Goal: Task Accomplishment & Management: Manage account settings

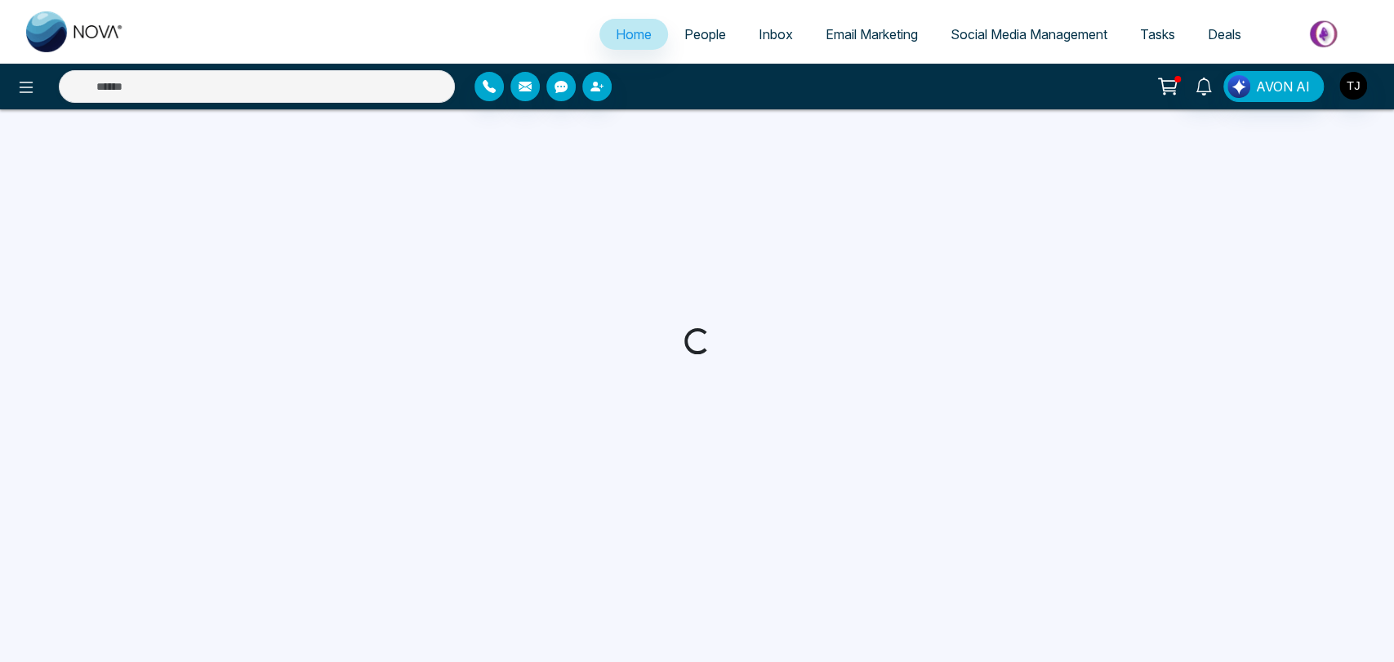
click at [1236, 29] on span "Deals" at bounding box center [1224, 34] width 33 height 16
select select "*"
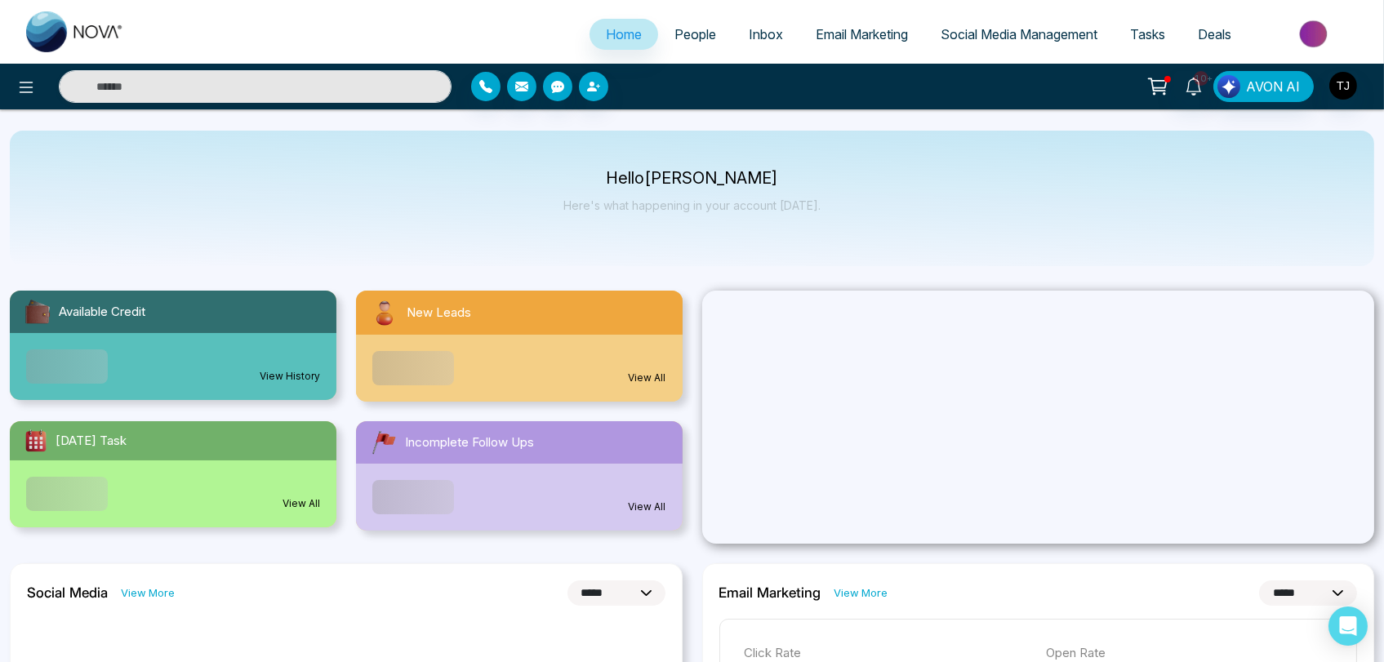
click at [1214, 31] on span "Deals" at bounding box center [1214, 34] width 33 height 16
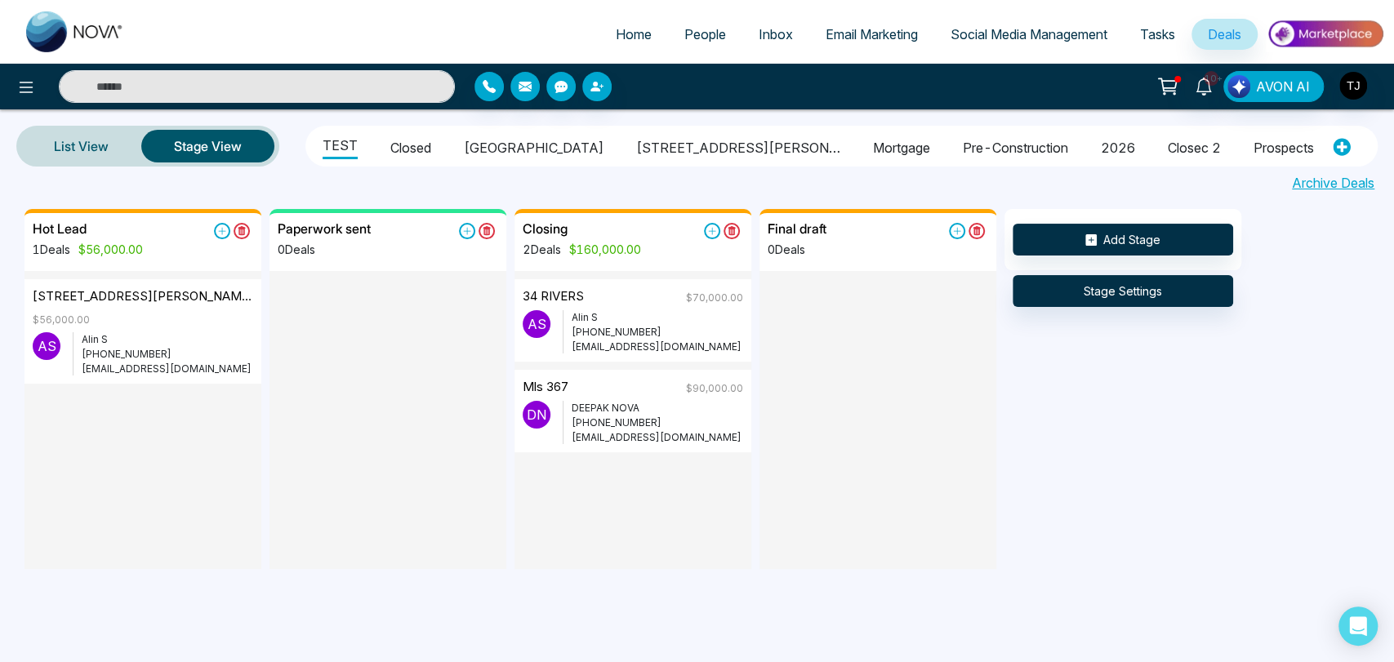
click at [764, 32] on span "Inbox" at bounding box center [776, 34] width 34 height 16
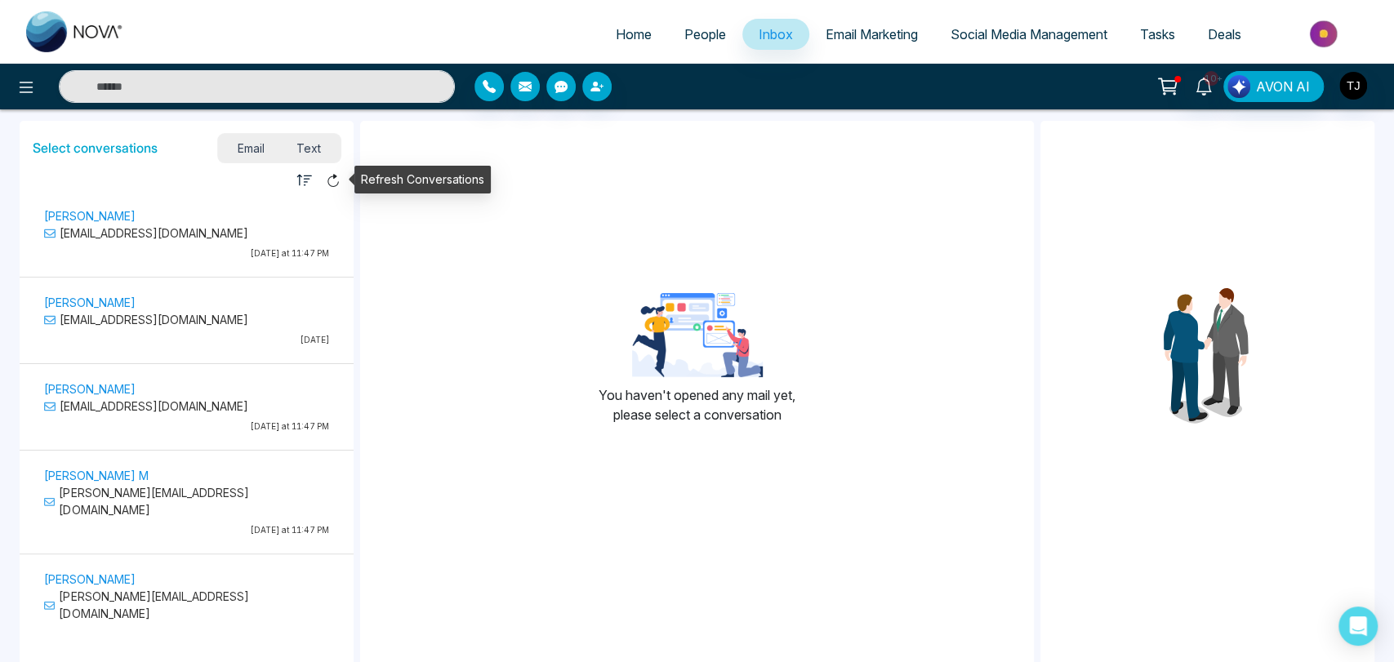
click at [332, 181] on icon at bounding box center [333, 180] width 15 height 15
click at [306, 147] on span "Text" at bounding box center [308, 148] width 57 height 22
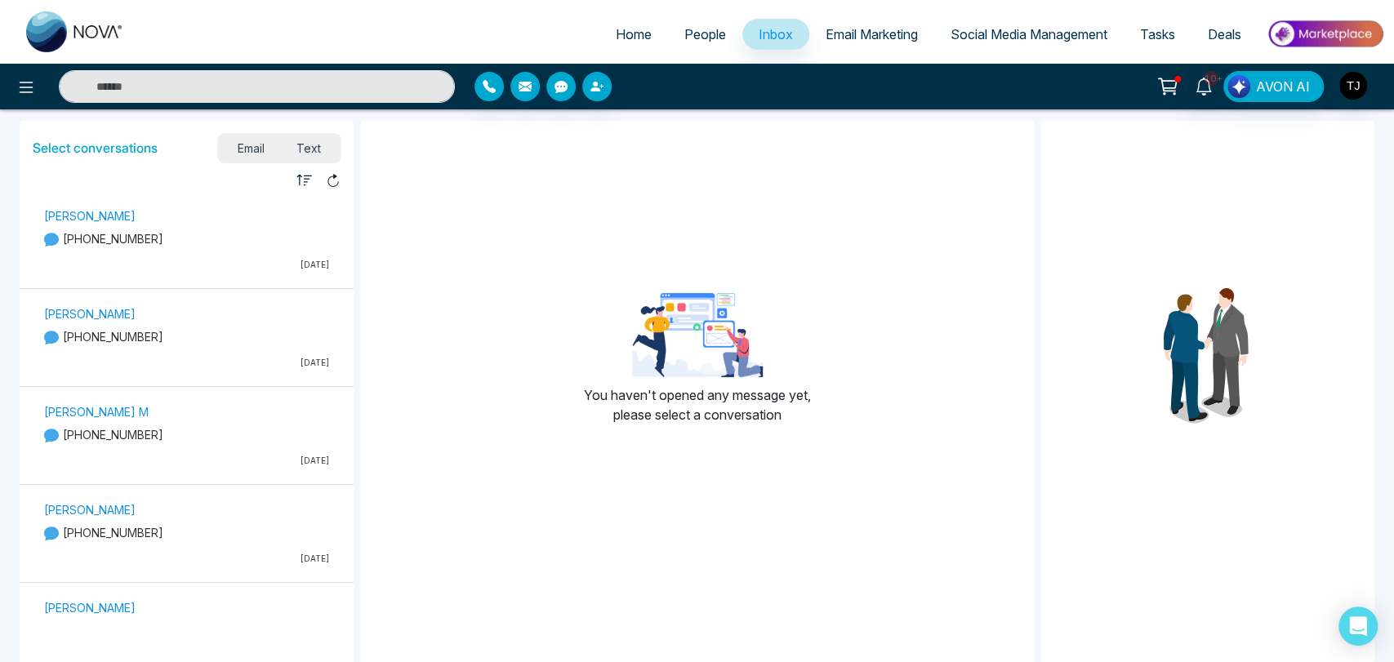
click at [256, 146] on span "Email" at bounding box center [251, 148] width 60 height 22
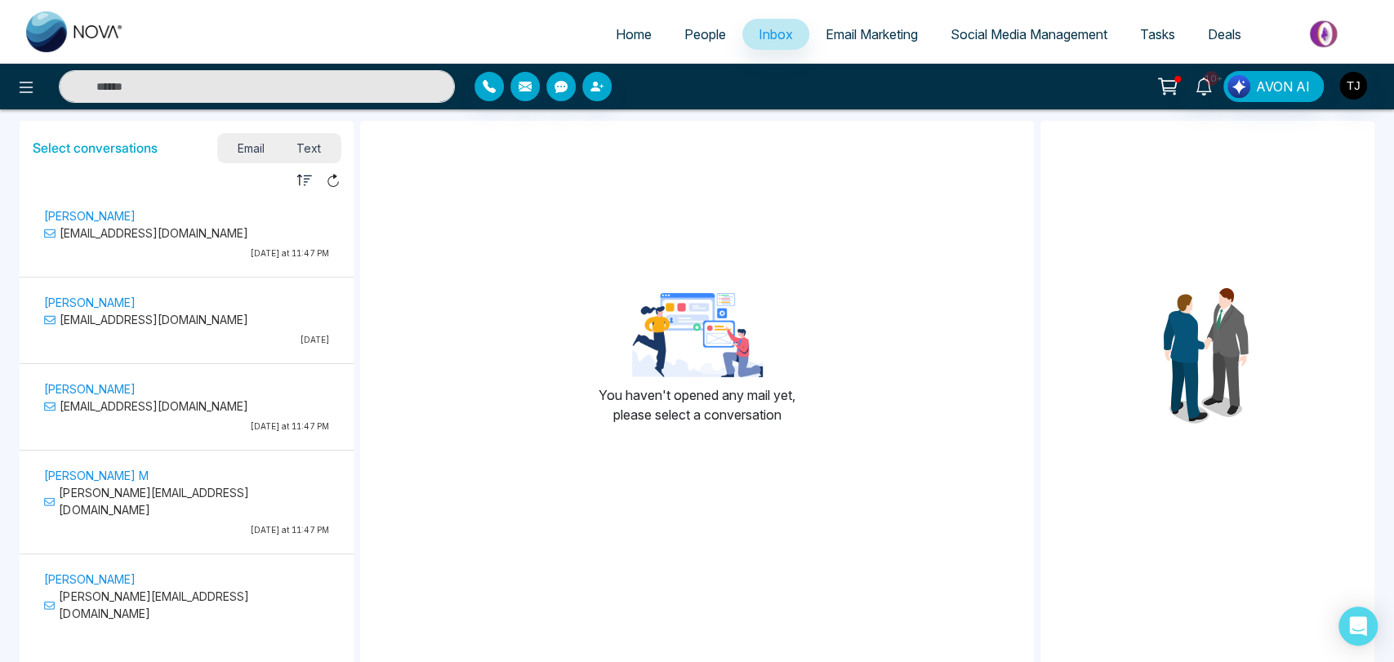
click at [305, 181] on icon "button" at bounding box center [303, 179] width 15 height 11
click at [444, 171] on div "You haven't opened any mail yet, please select a conversation" at bounding box center [697, 366] width 675 height 464
click at [116, 151] on h5 "Select conversations" at bounding box center [95, 148] width 125 height 16
click at [316, 148] on span "Text" at bounding box center [308, 148] width 57 height 22
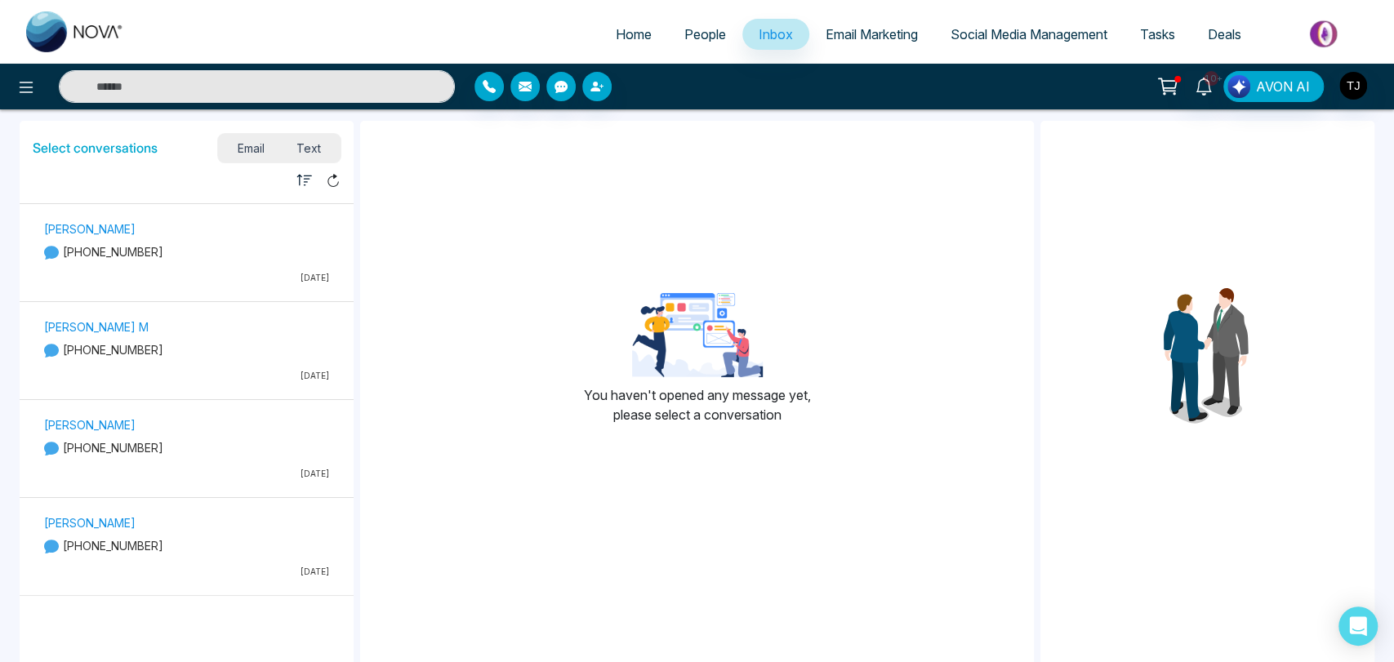
scroll to position [91, 0]
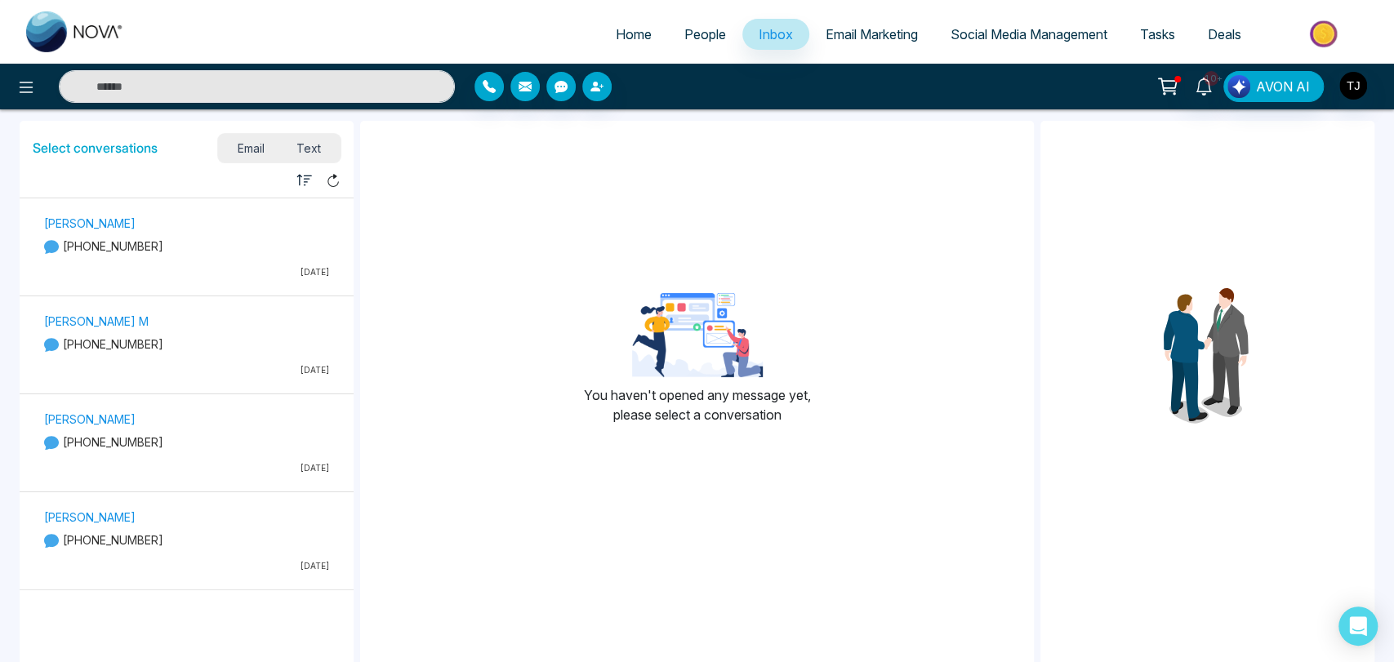
click at [255, 151] on span "Email" at bounding box center [251, 148] width 60 height 22
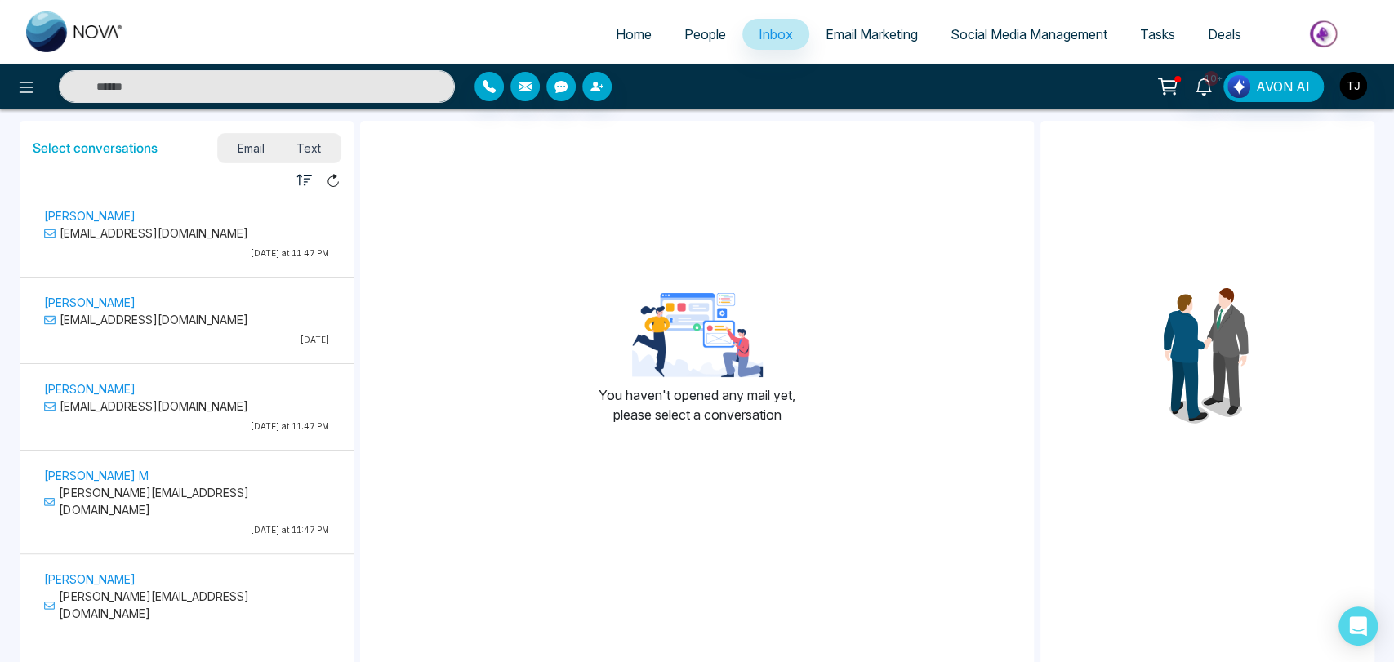
click at [313, 149] on span "Text" at bounding box center [308, 148] width 57 height 22
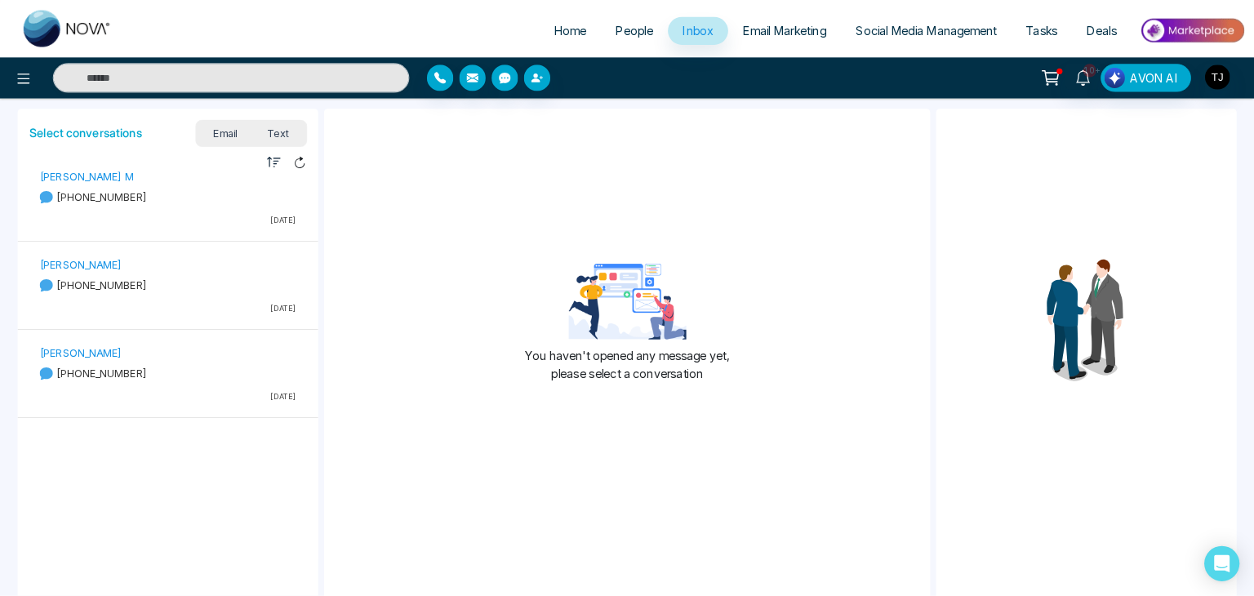
scroll to position [222, 0]
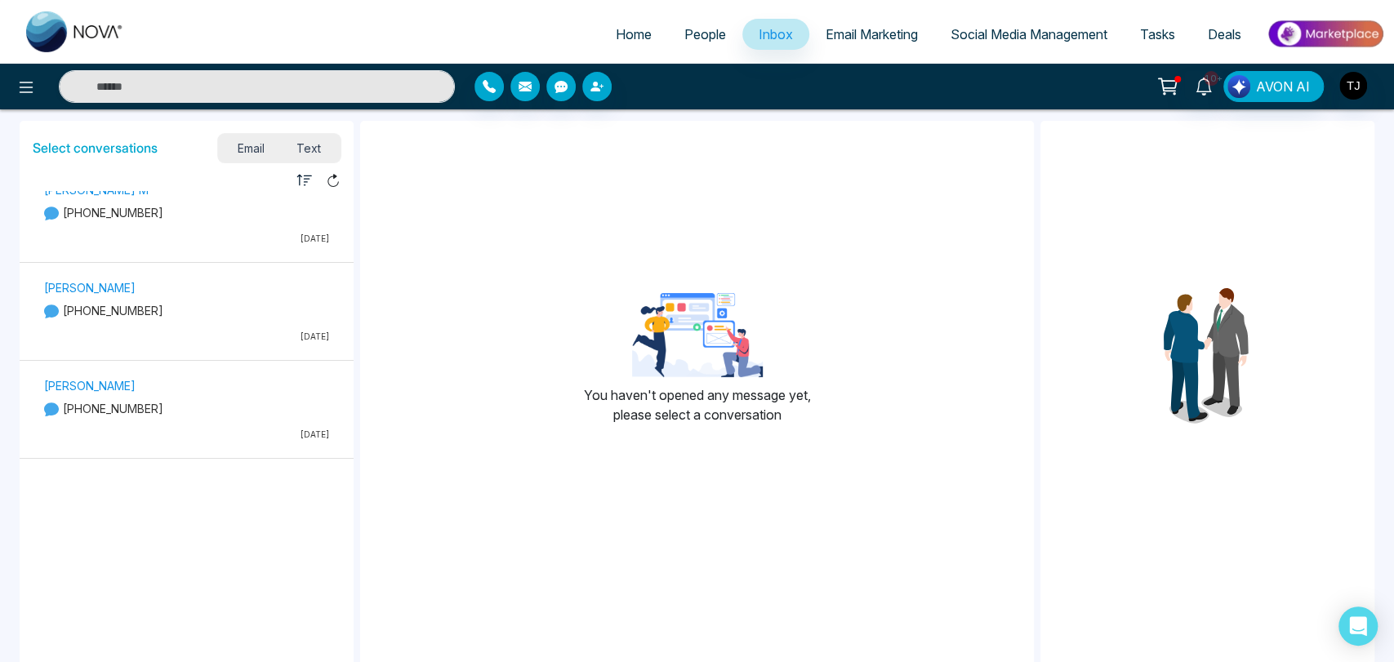
click at [252, 145] on span "Email" at bounding box center [251, 148] width 60 height 22
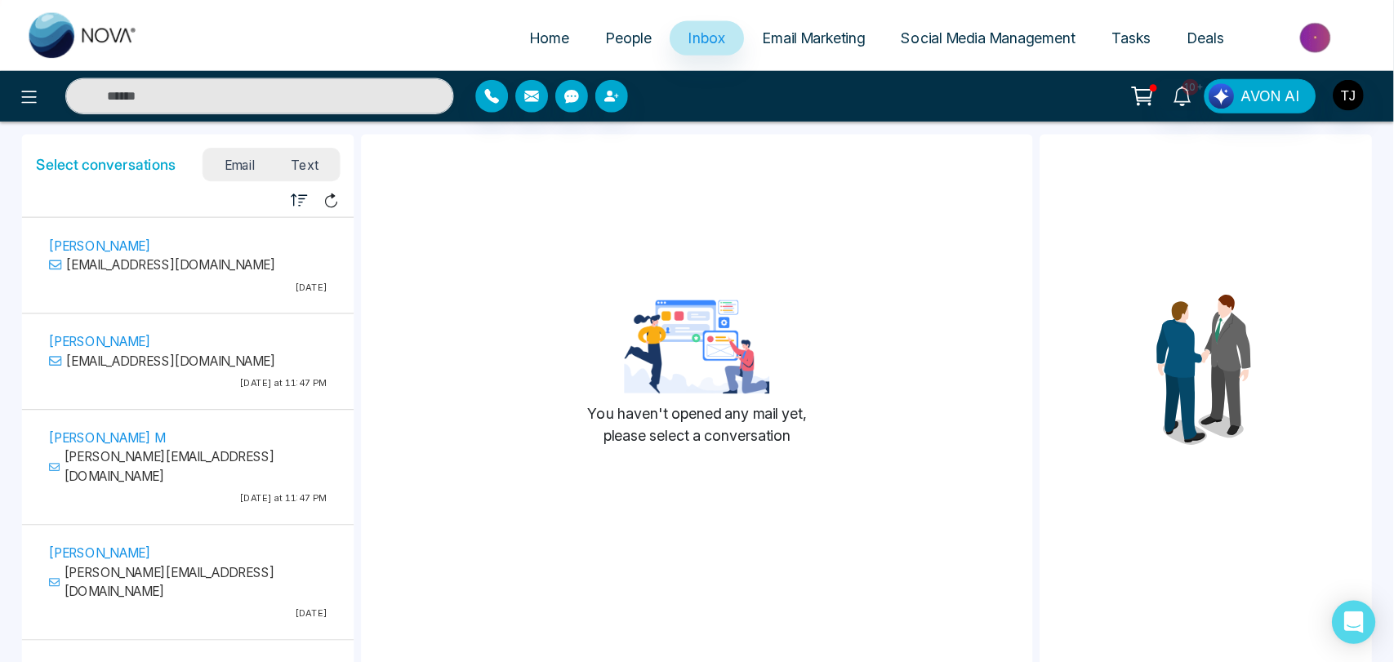
scroll to position [82, 0]
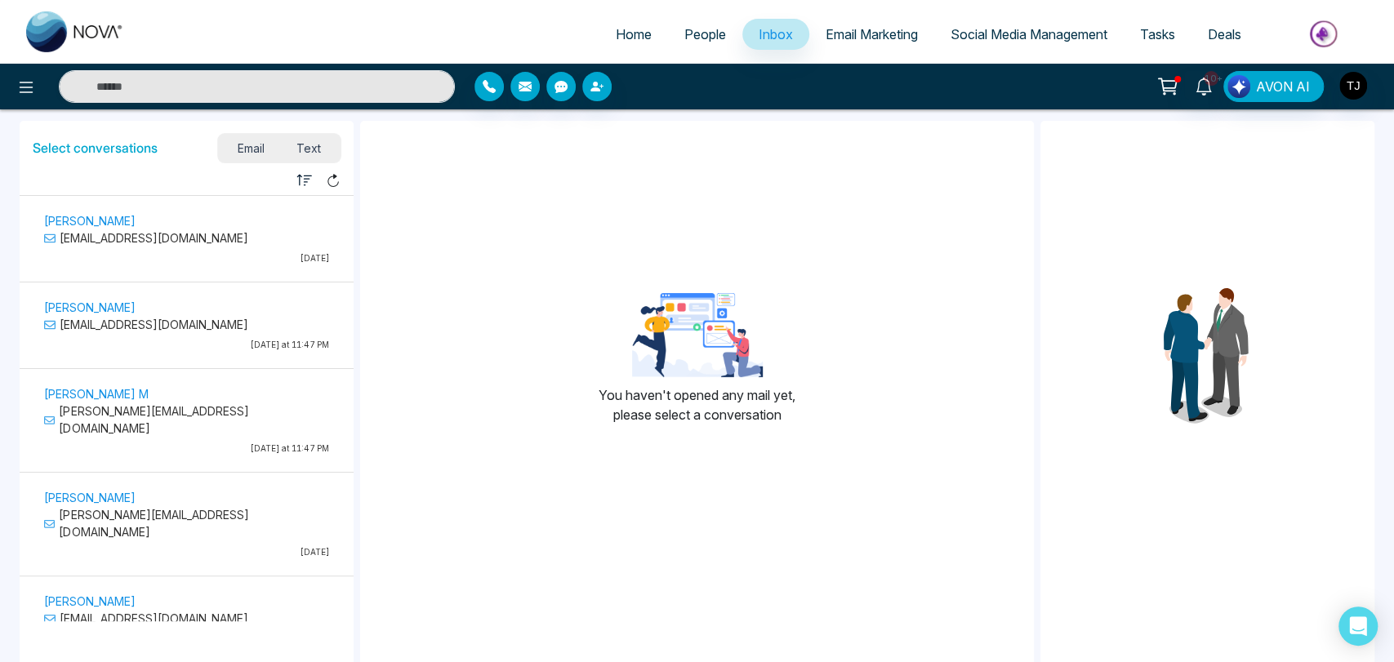
click at [321, 153] on span "Text" at bounding box center [308, 148] width 57 height 22
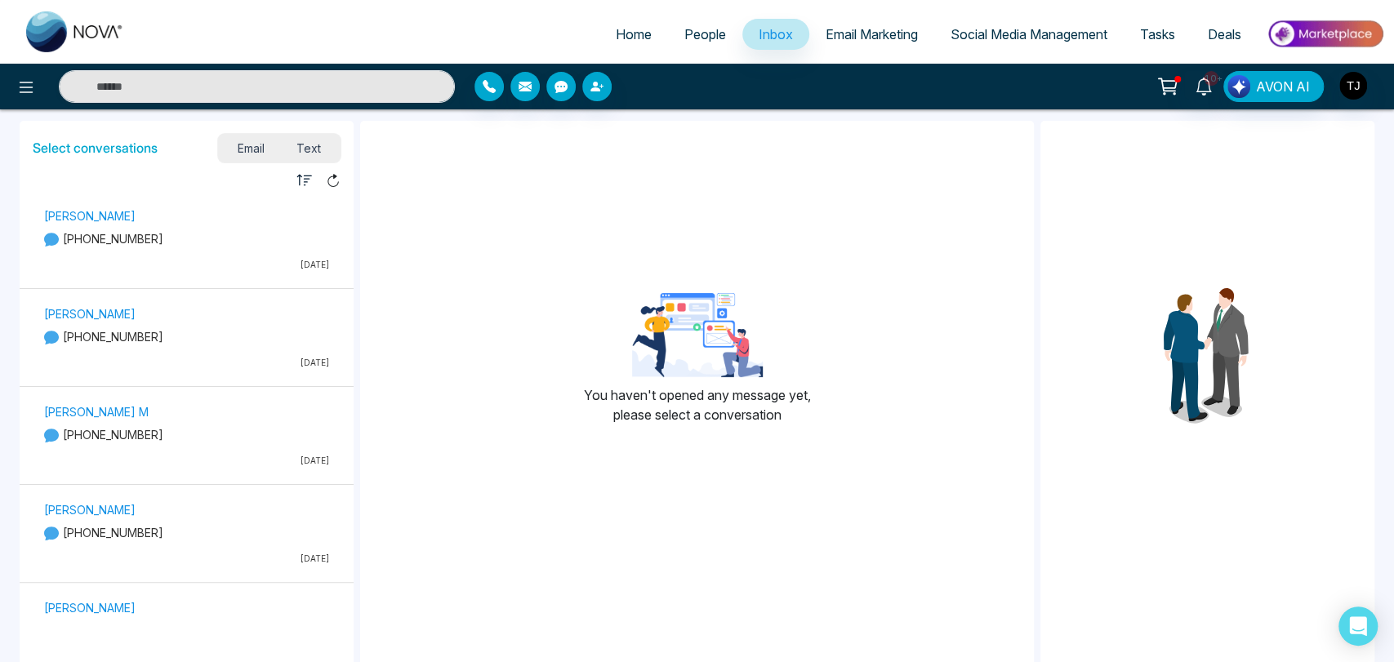
click at [252, 149] on span "Email" at bounding box center [251, 148] width 60 height 22
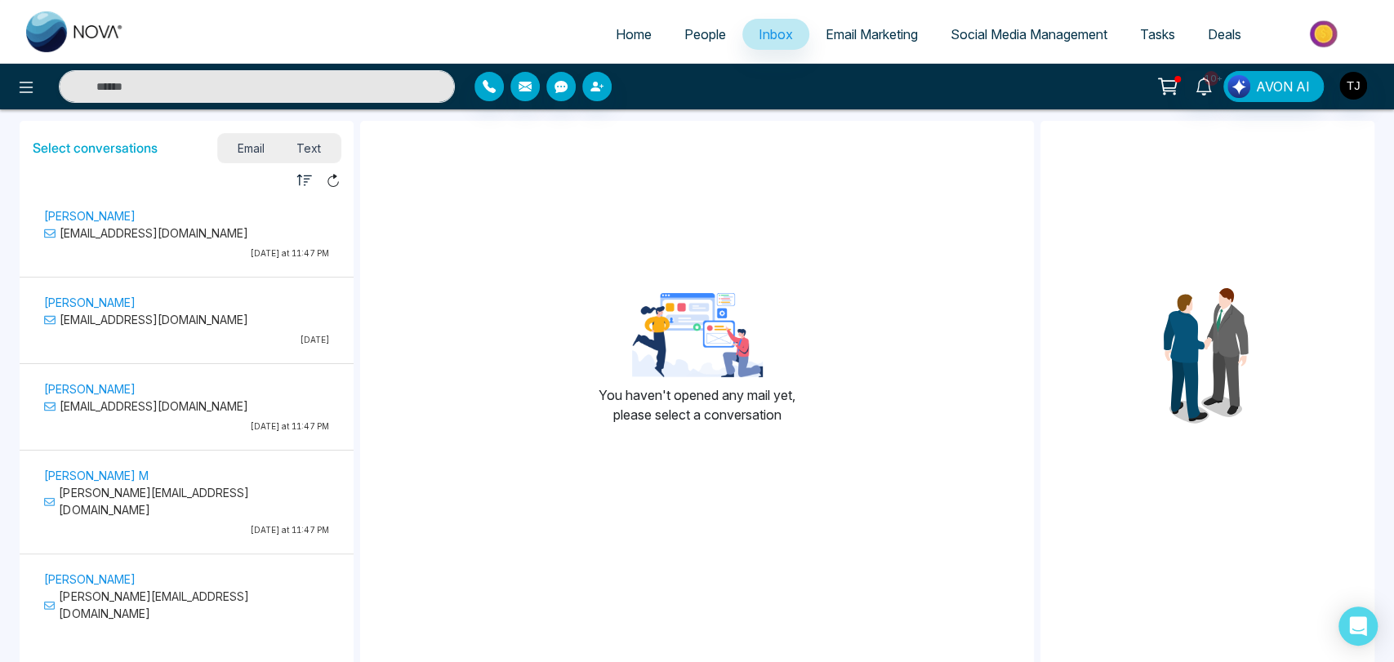
click at [304, 143] on span "Text" at bounding box center [308, 148] width 57 height 22
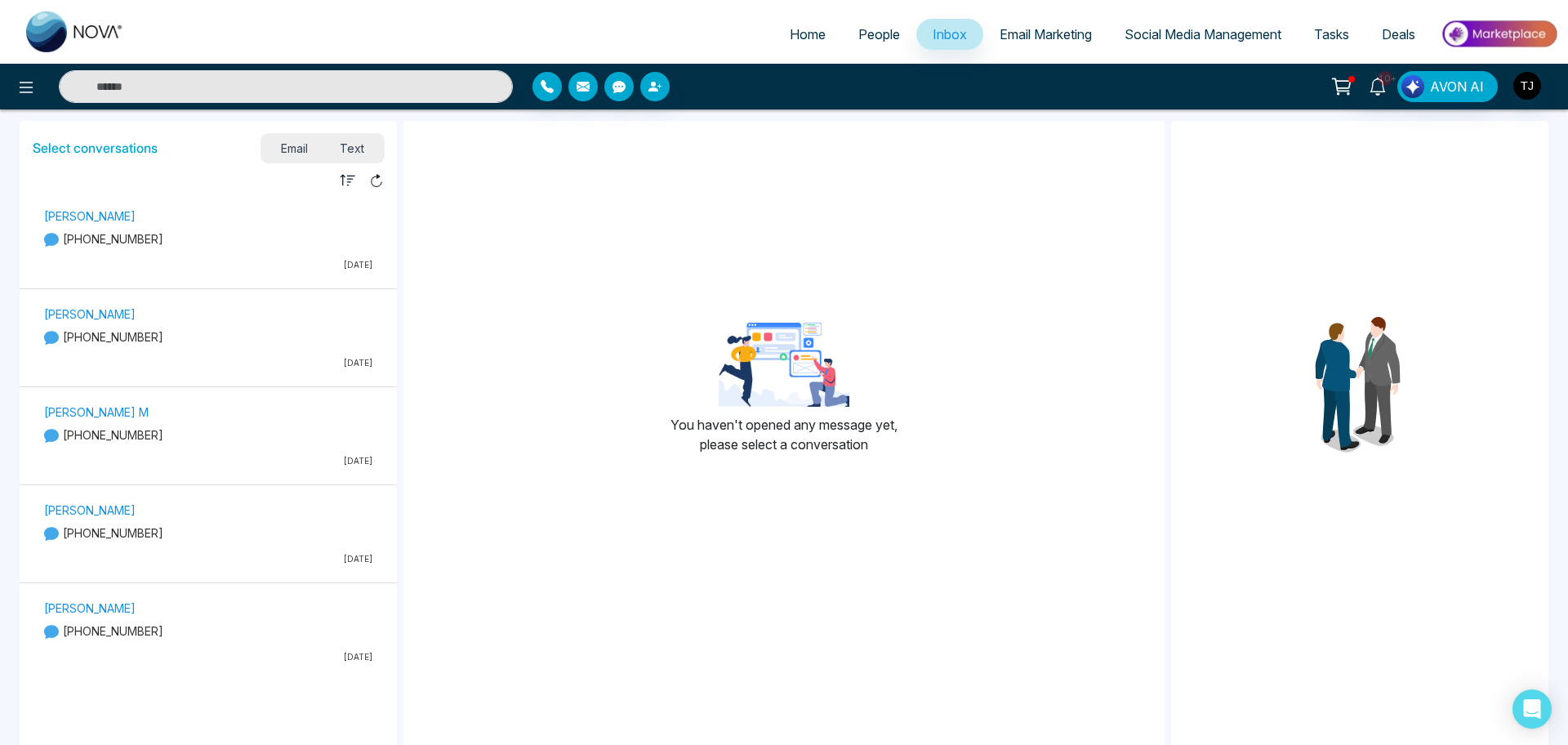
click at [1393, 24] on img at bounding box center [1499, 34] width 118 height 37
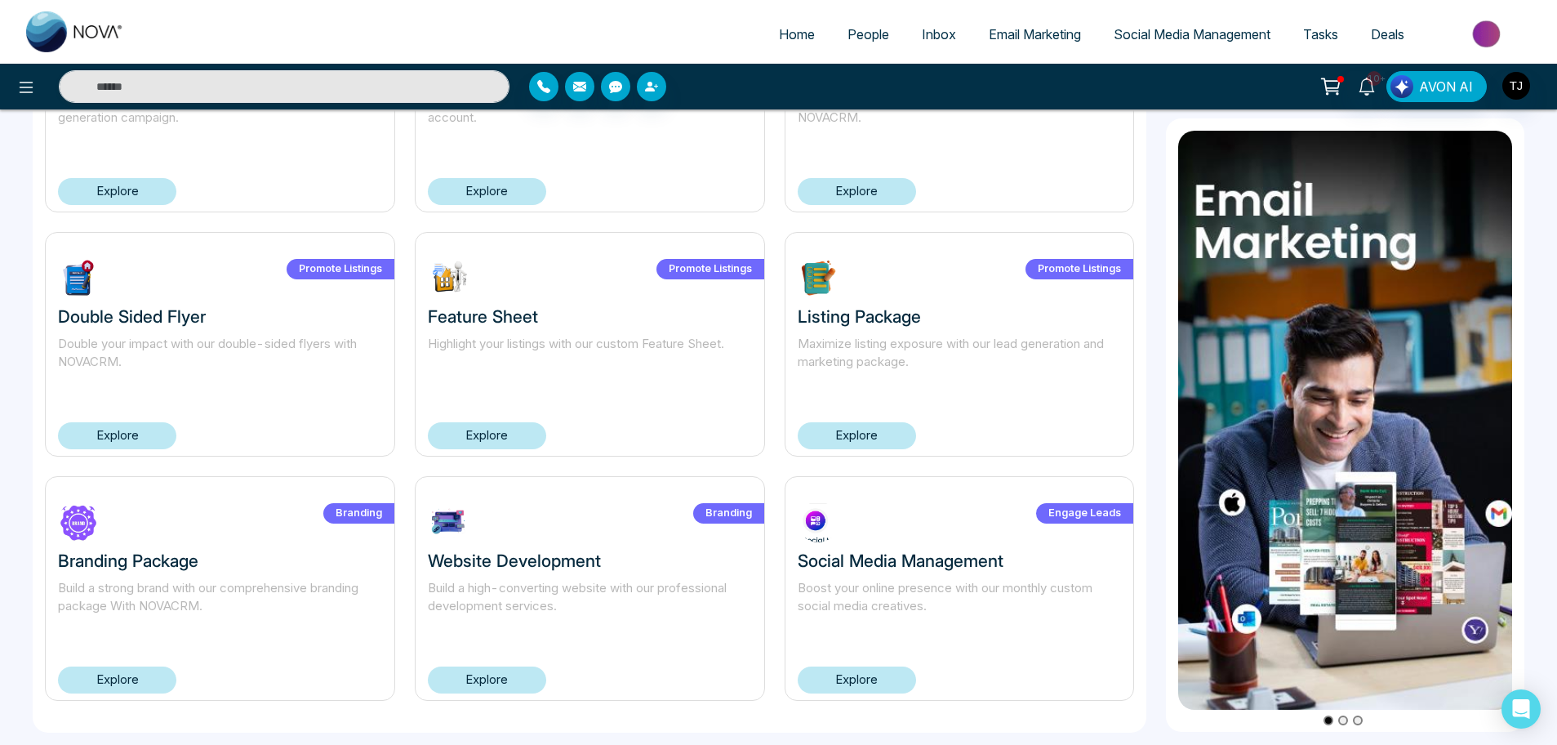
scroll to position [969, 0]
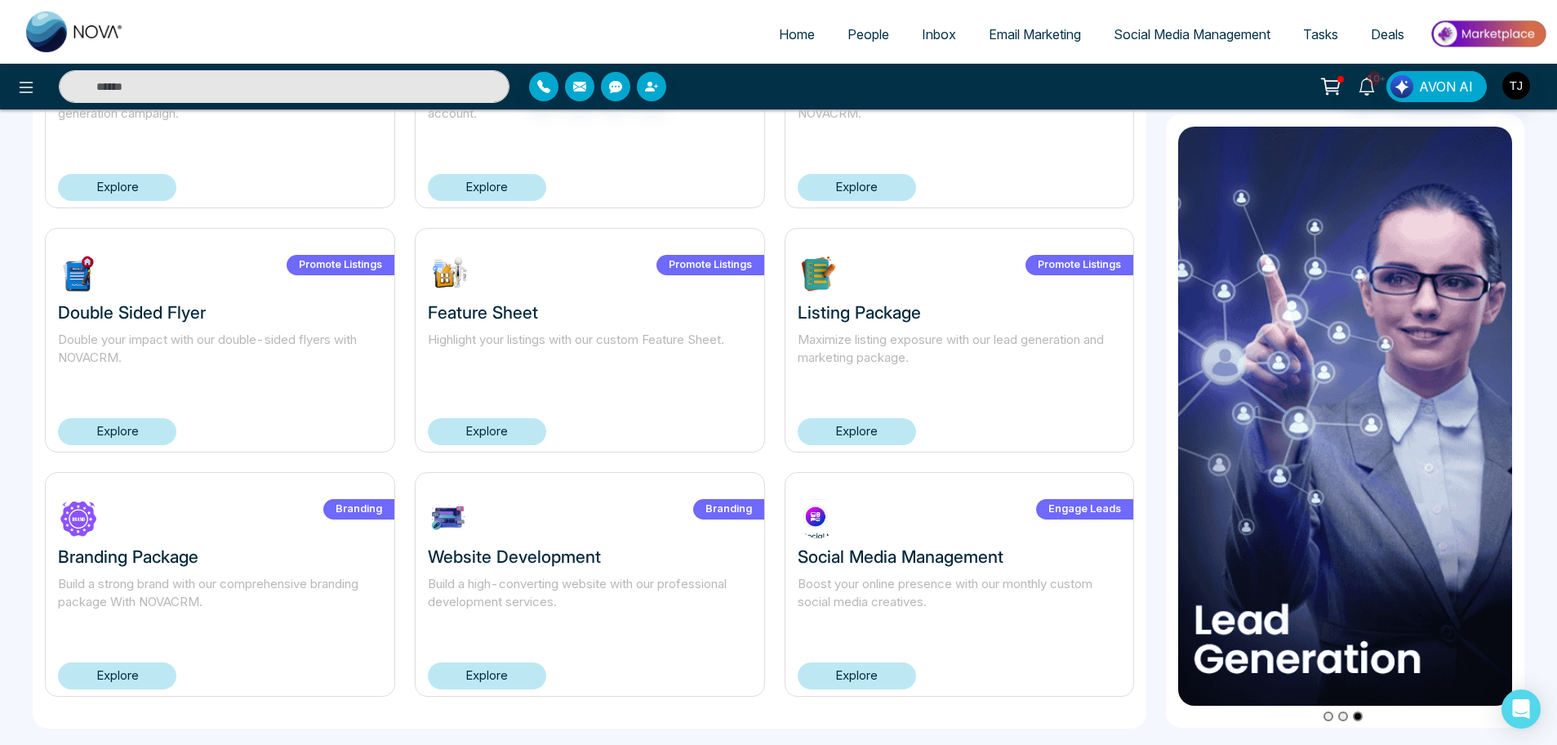
click at [930, 33] on span "Inbox" at bounding box center [939, 34] width 34 height 16
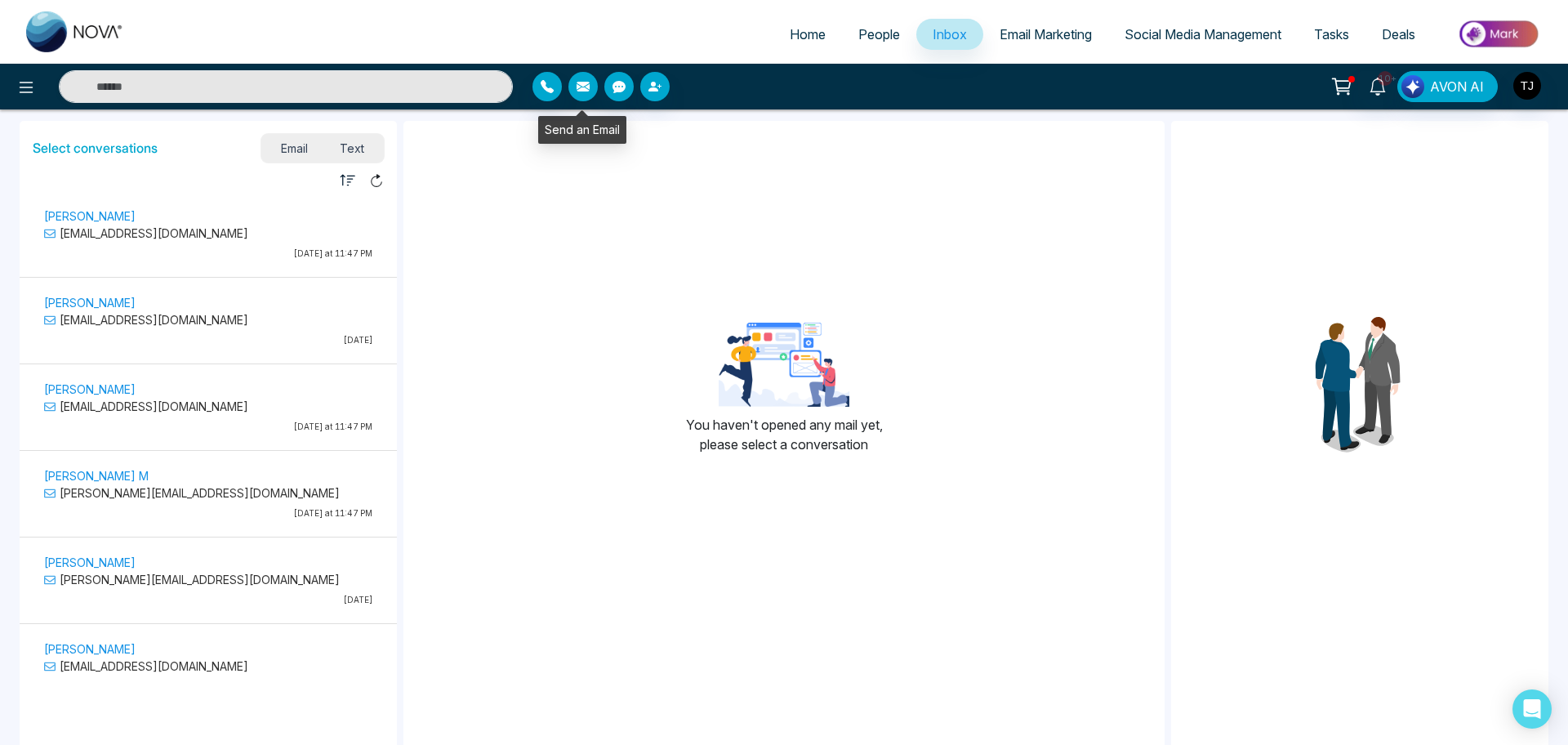
click at [586, 87] on icon "button" at bounding box center [583, 87] width 13 height 10
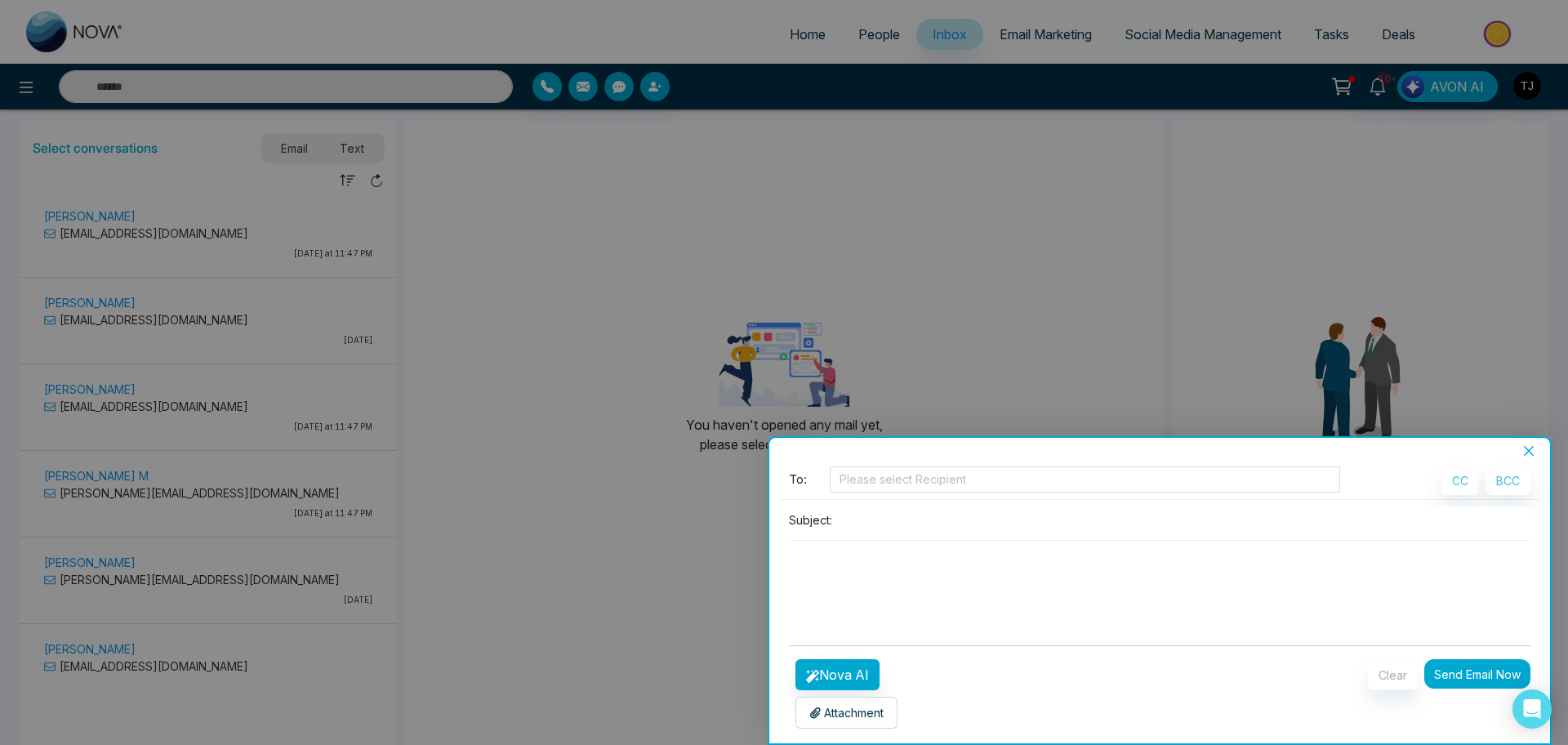
click at [1393, 447] on icon "close" at bounding box center [1528, 450] width 13 height 13
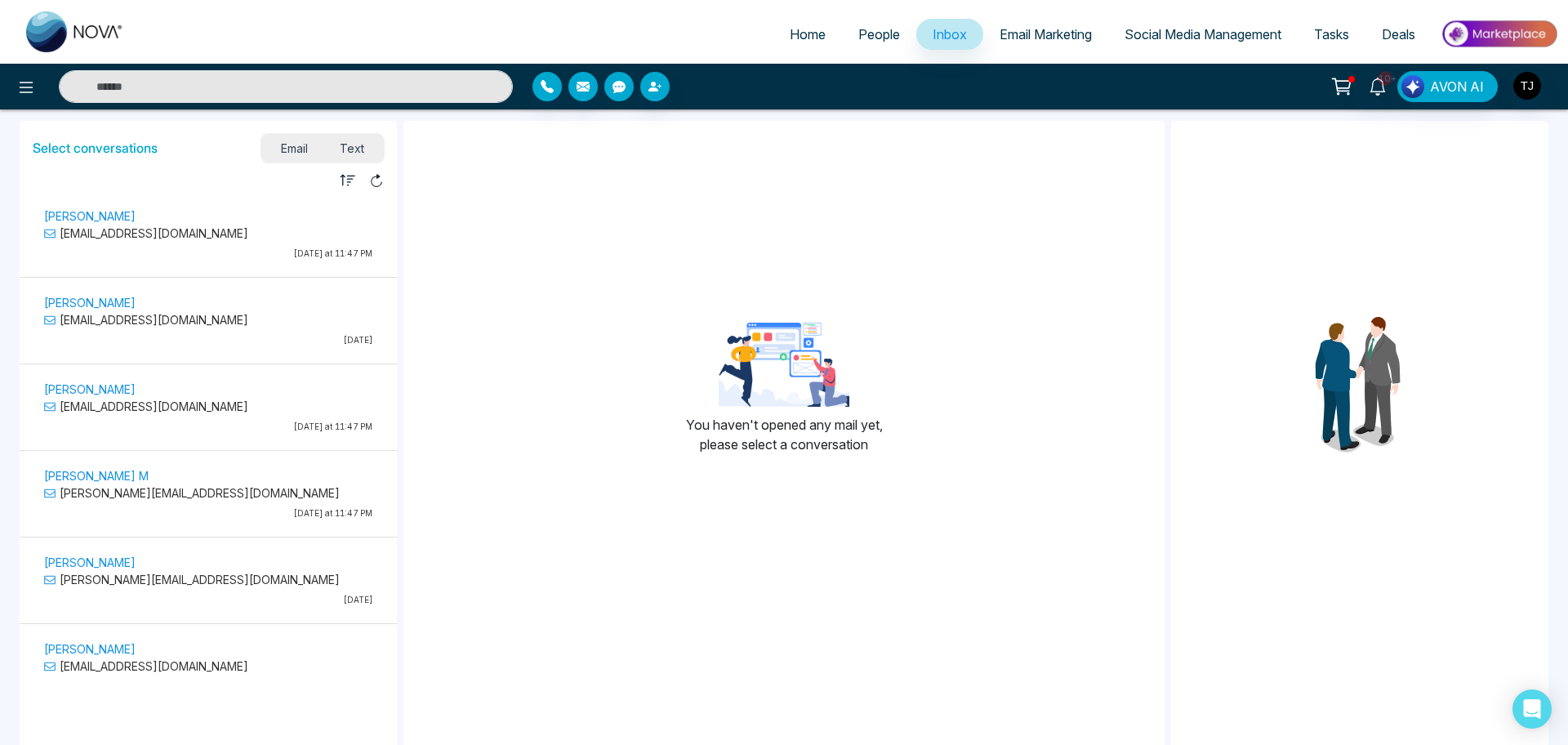
click at [617, 87] on icon "button" at bounding box center [618, 87] width 13 height 12
click at [522, 188] on div "You haven't opened any mail yet, please select a conversation" at bounding box center [783, 394] width 761 height 521
click at [178, 249] on p "[DATE] at 11:47 PM" at bounding box center [208, 253] width 328 height 12
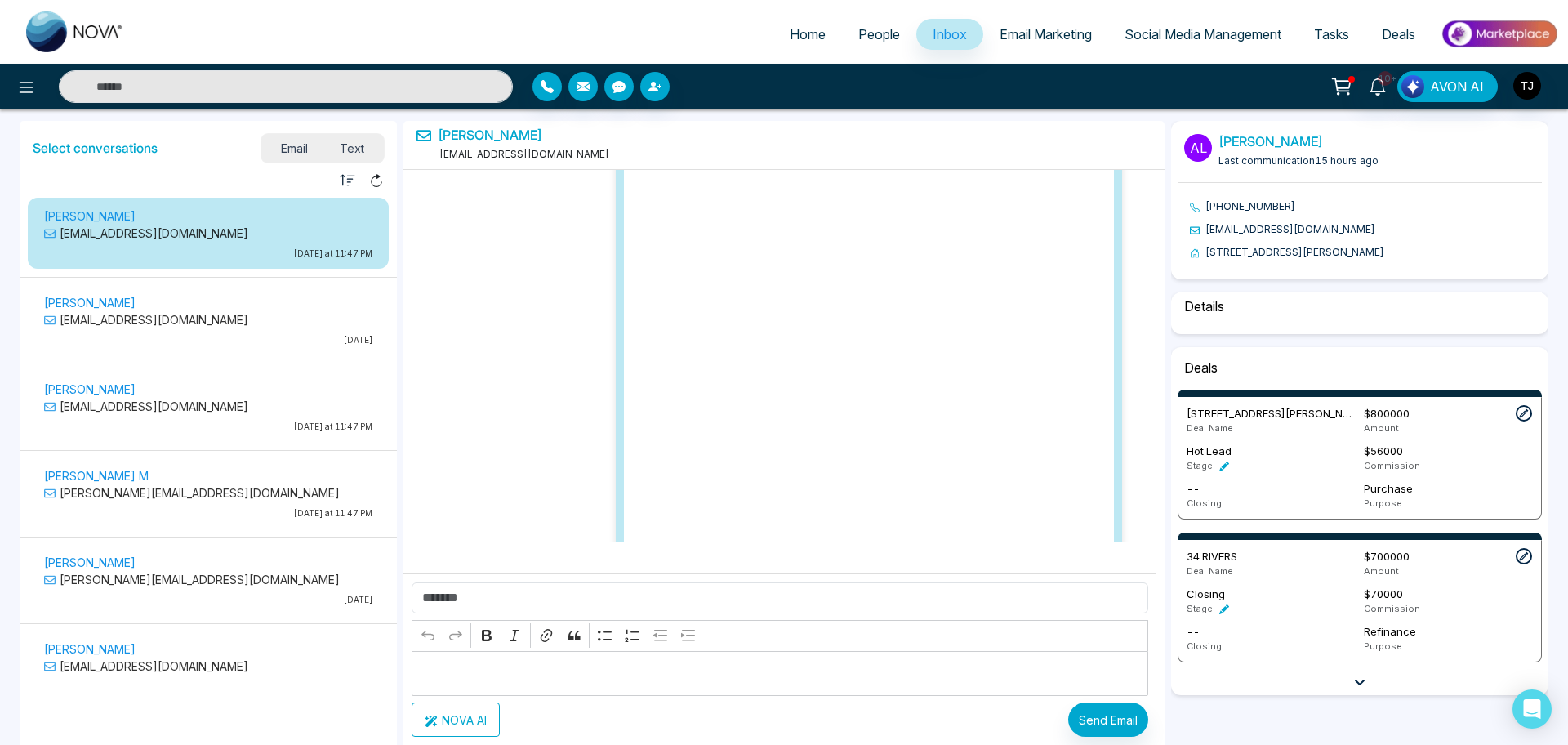
select select "****"
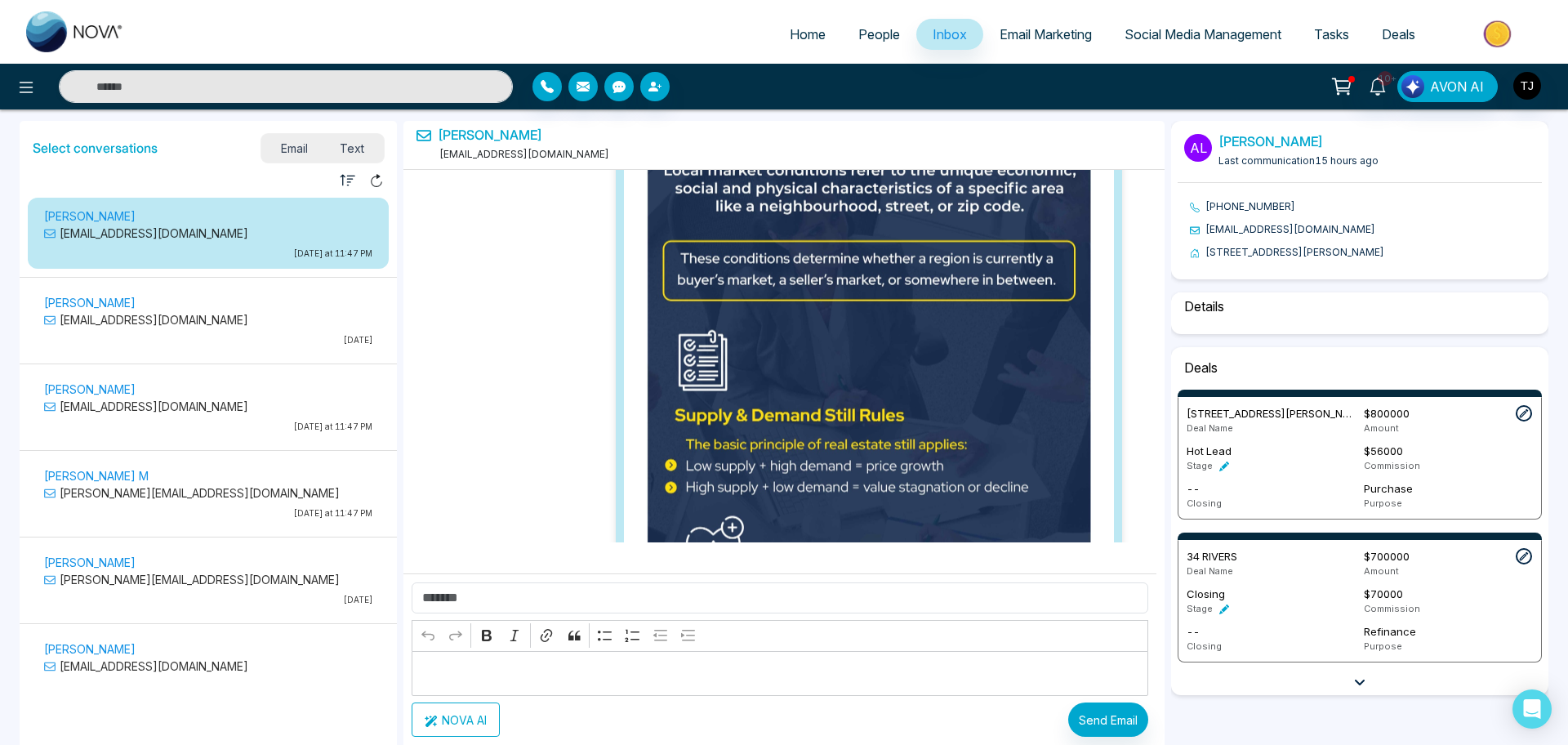
select select "*******"
select select "*****"
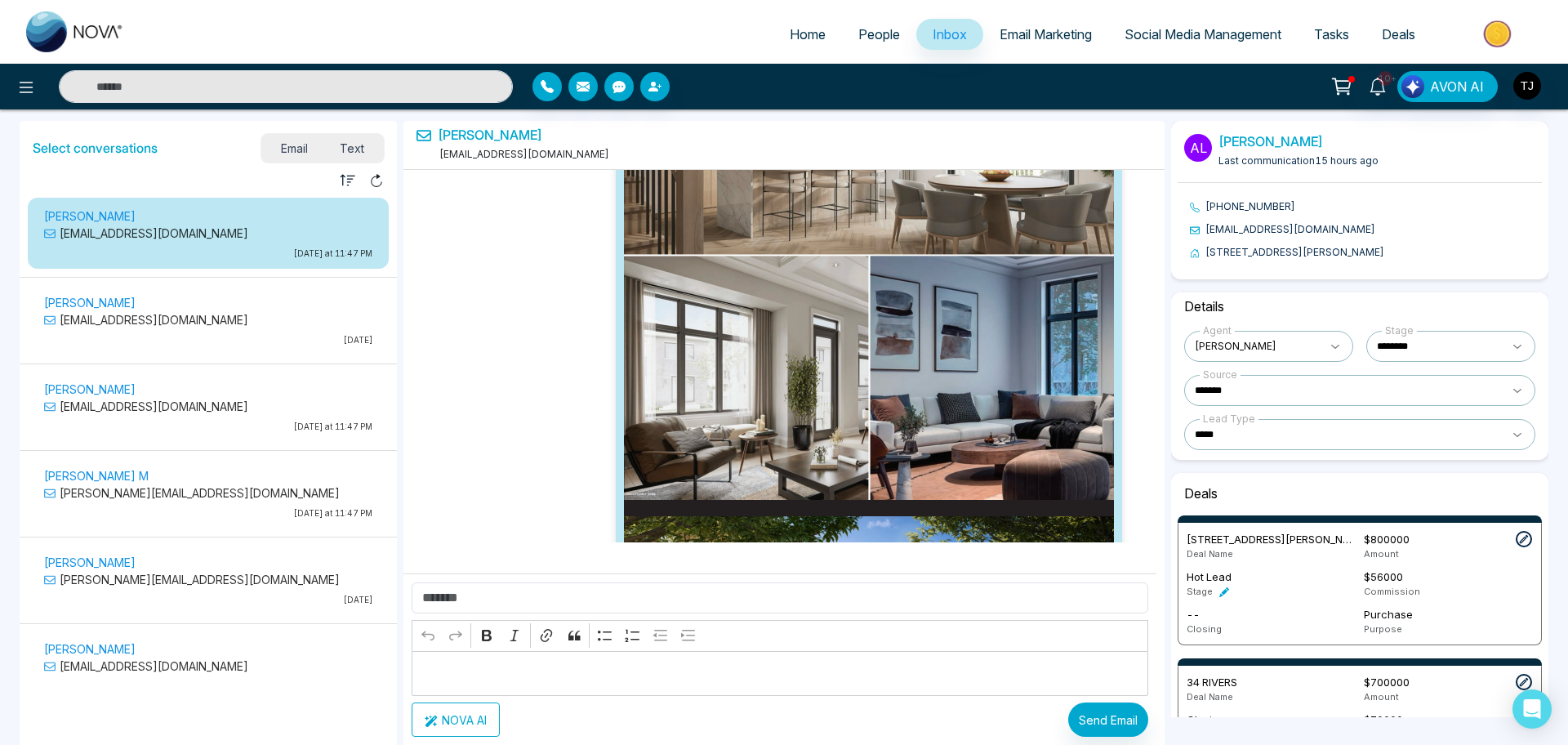
scroll to position [94578, 0]
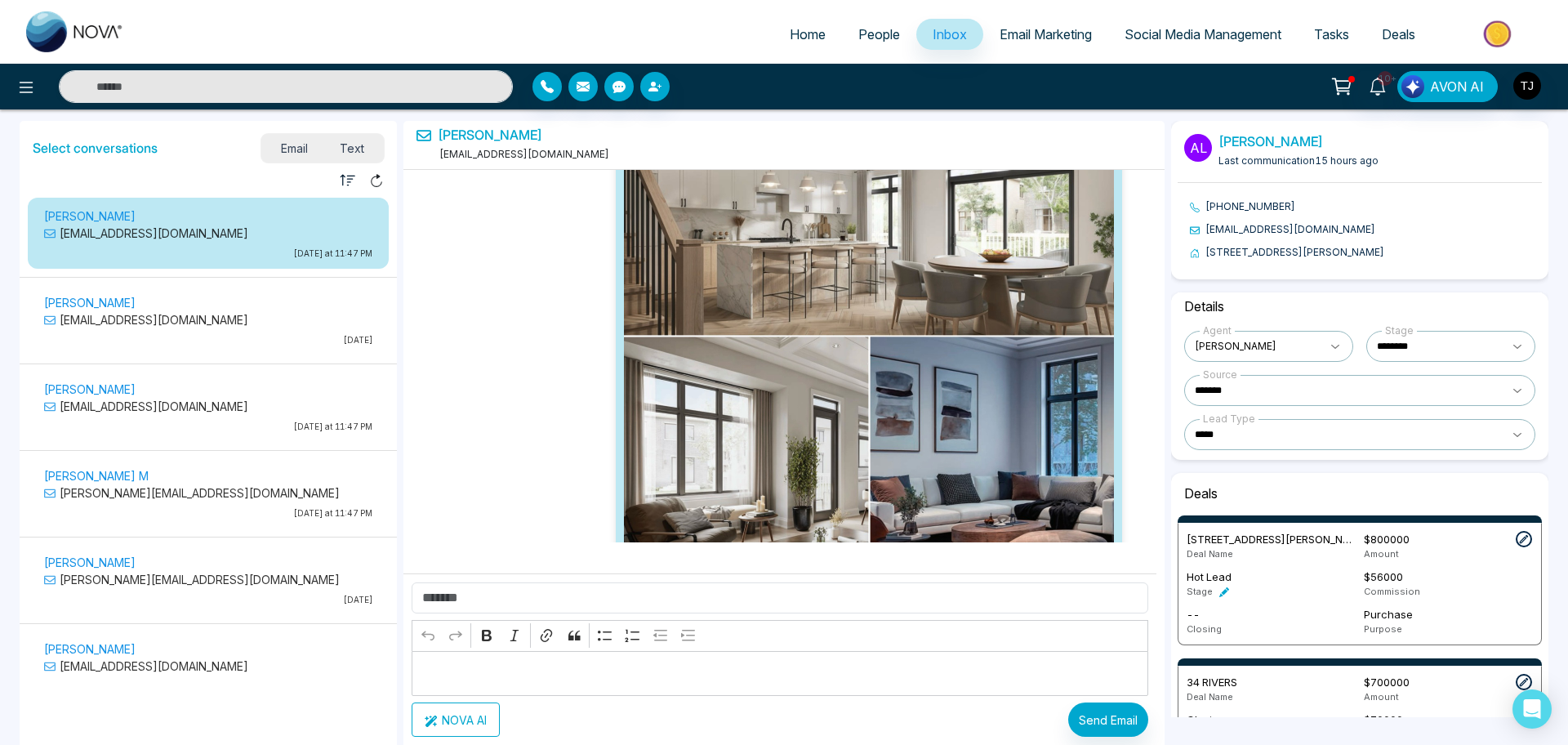
drag, startPoint x: 903, startPoint y: 336, endPoint x: 828, endPoint y: 376, distance: 84.7
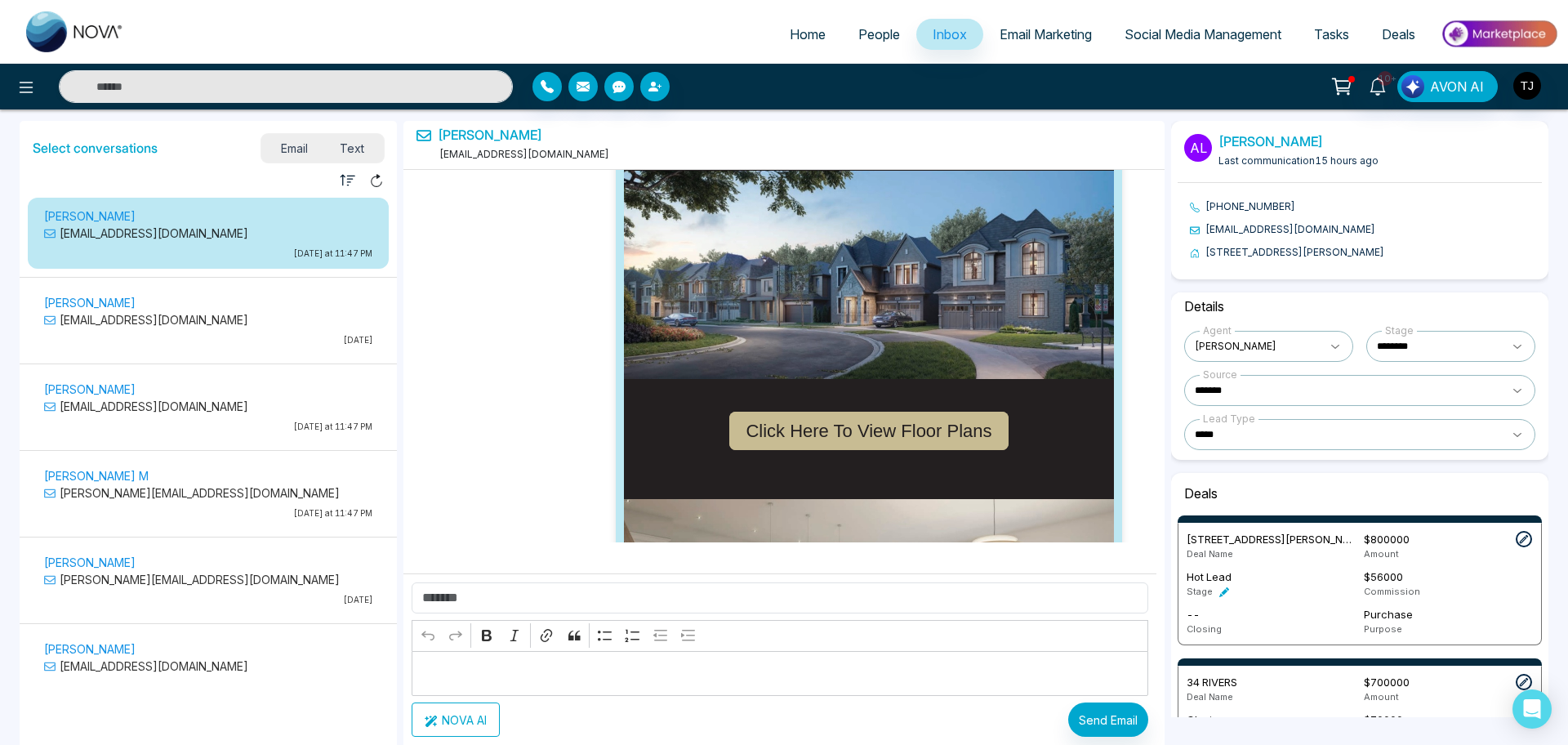
click at [830, 499] on img at bounding box center [869, 744] width 490 height 490
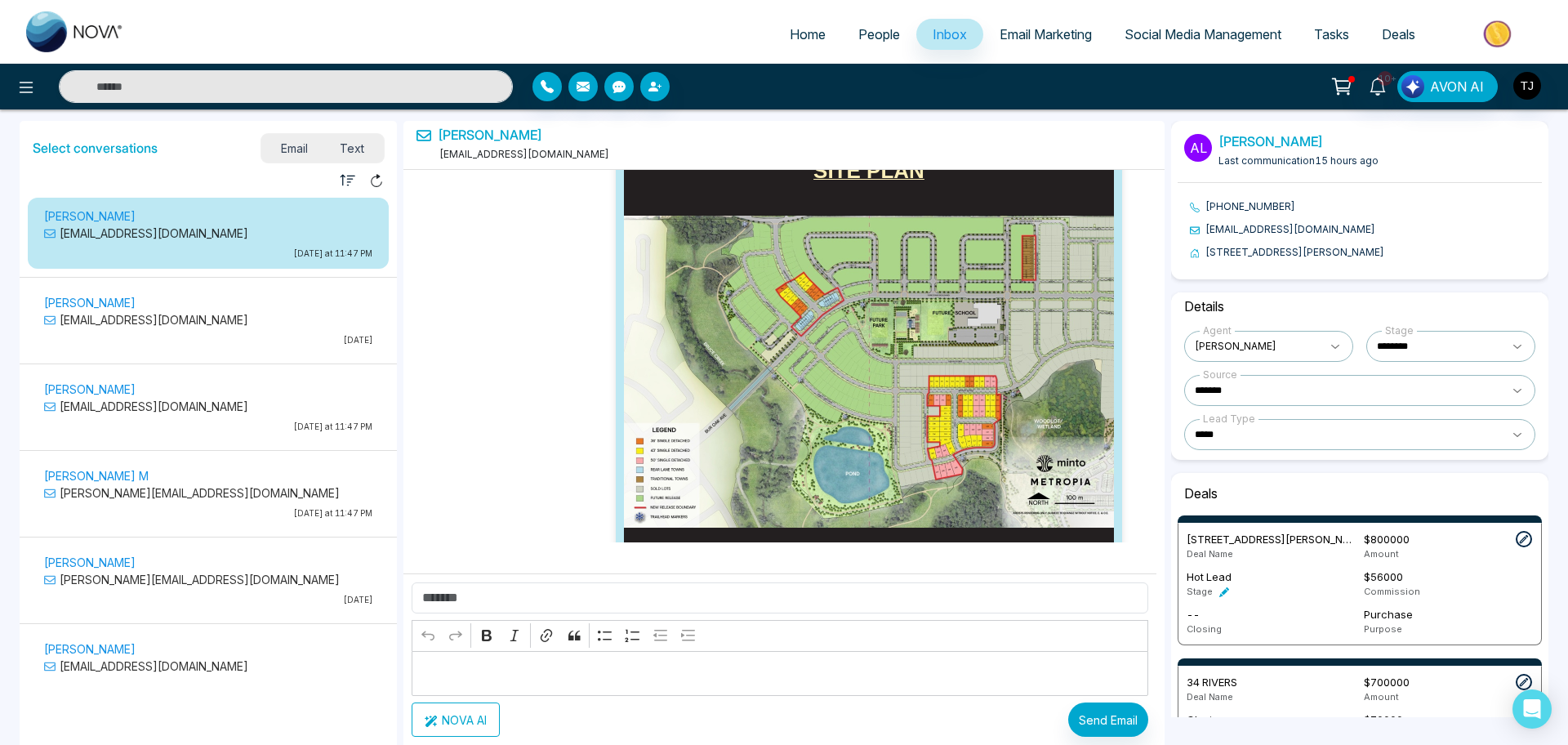
scroll to position [95394, 0]
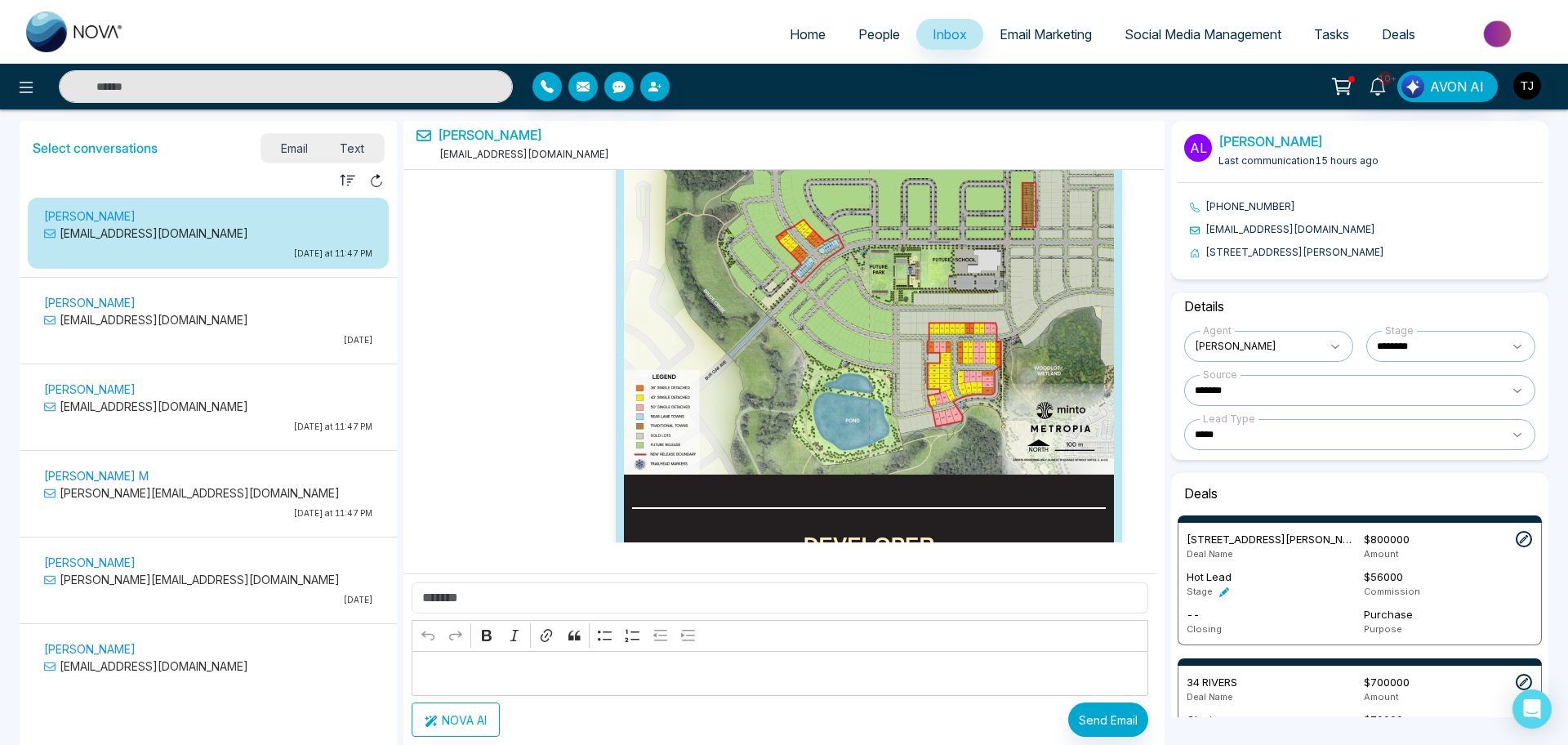
drag, startPoint x: 1062, startPoint y: 222, endPoint x: 528, endPoint y: 355, distance: 550.4
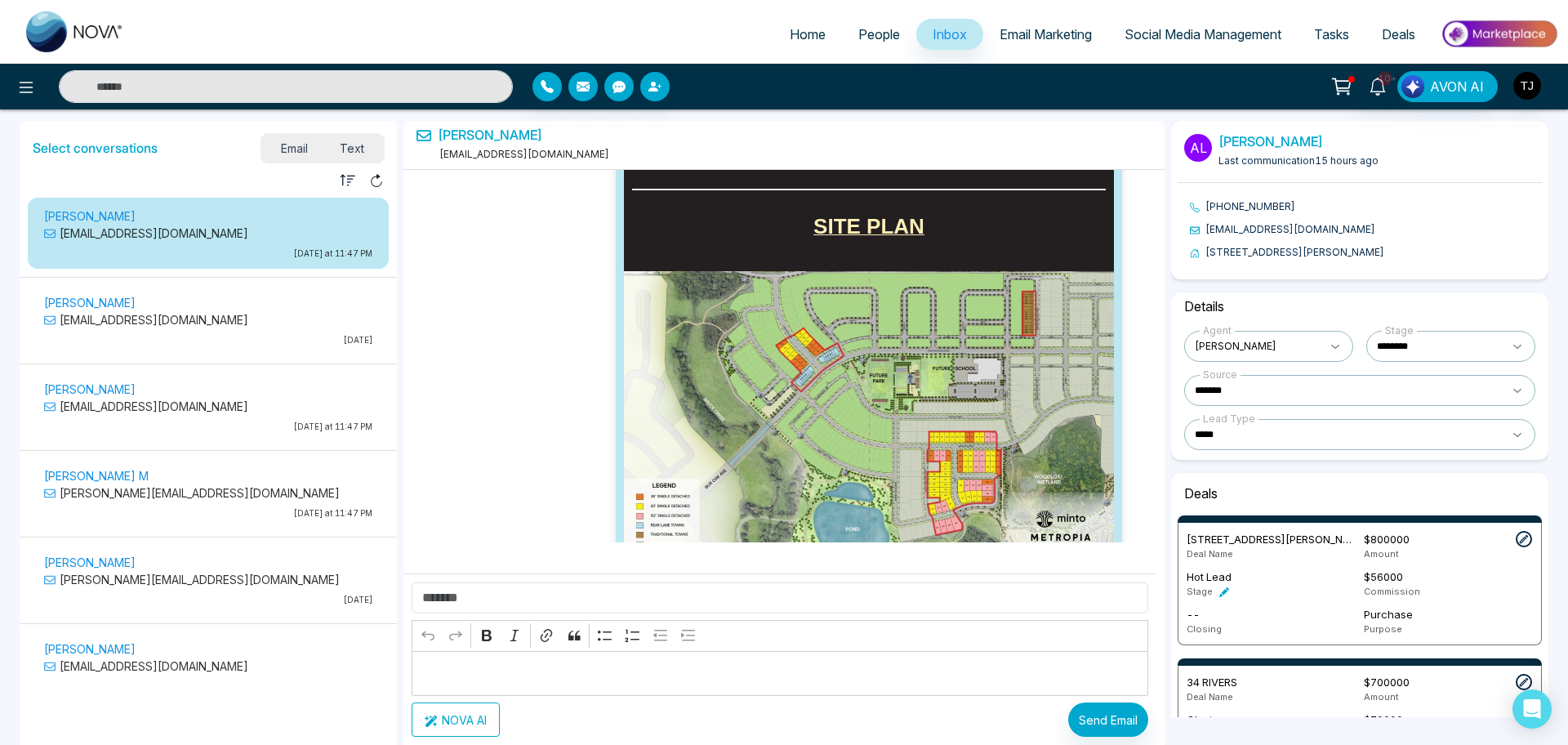
scroll to position [95292, 0]
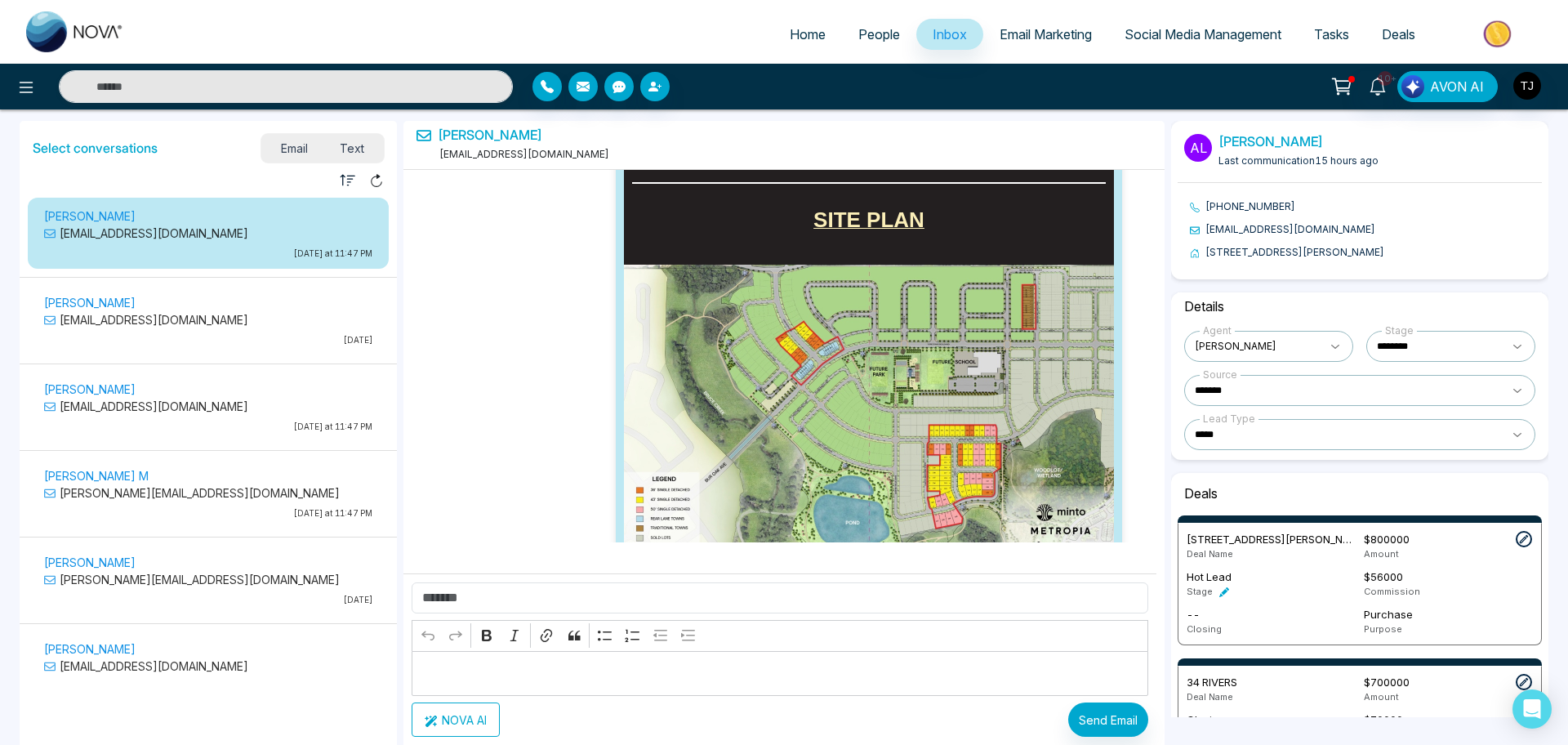
click at [360, 148] on span "Text" at bounding box center [352, 148] width 57 height 22
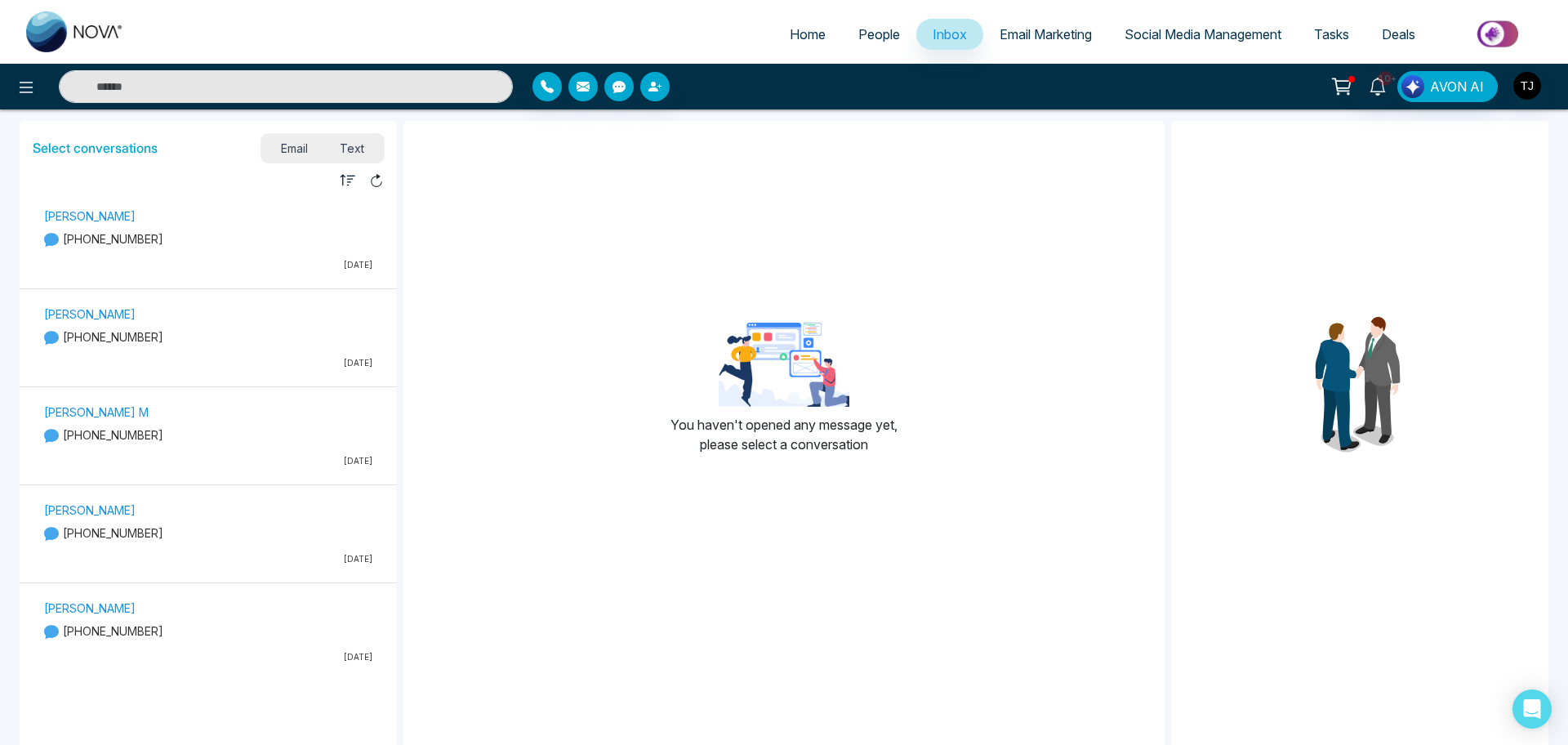
click at [193, 249] on div "Alin S [PHONE_NUMBER] [DATE]" at bounding box center [208, 242] width 345 height 73
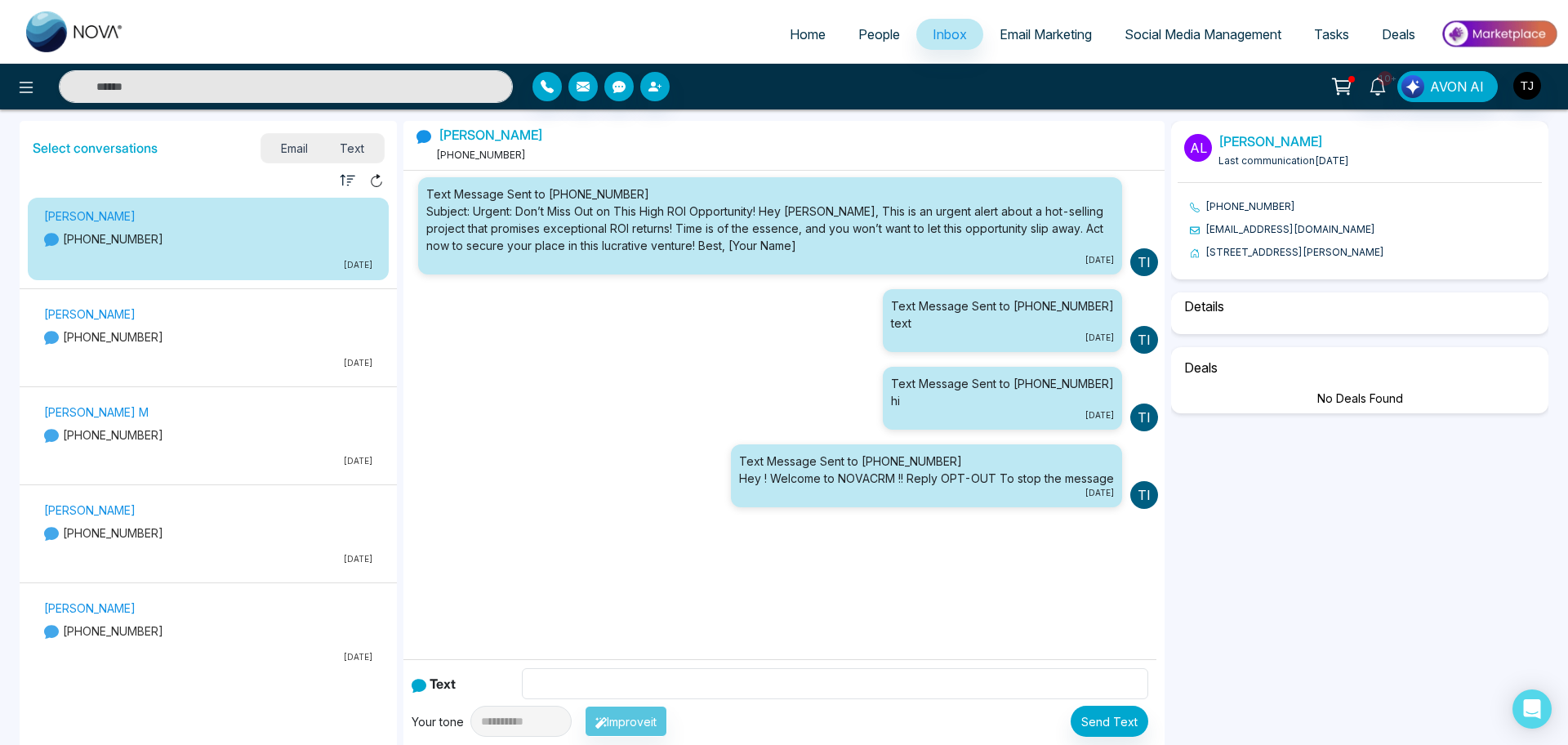
scroll to position [21, 0]
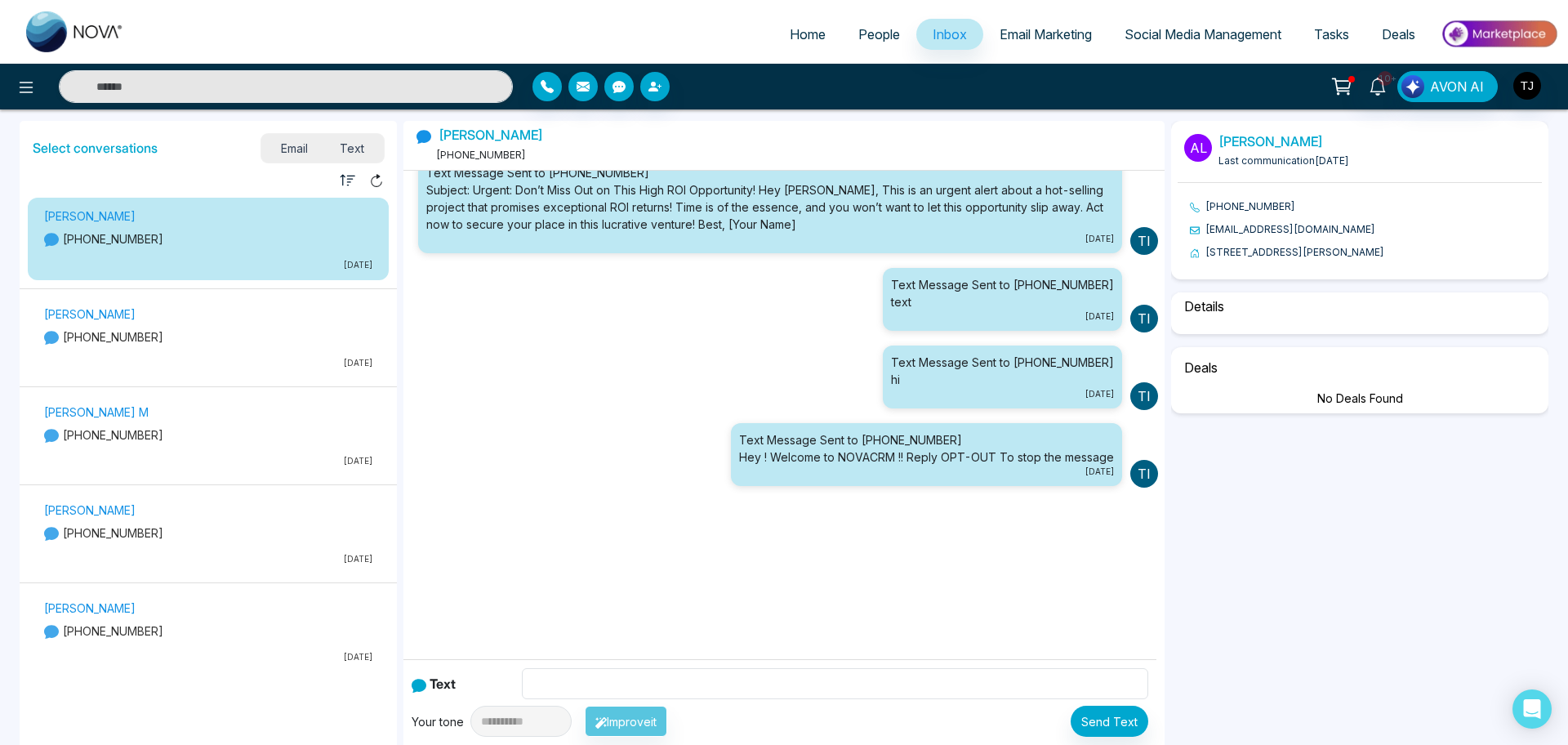
select select "****"
select select "*******"
select select "*****"
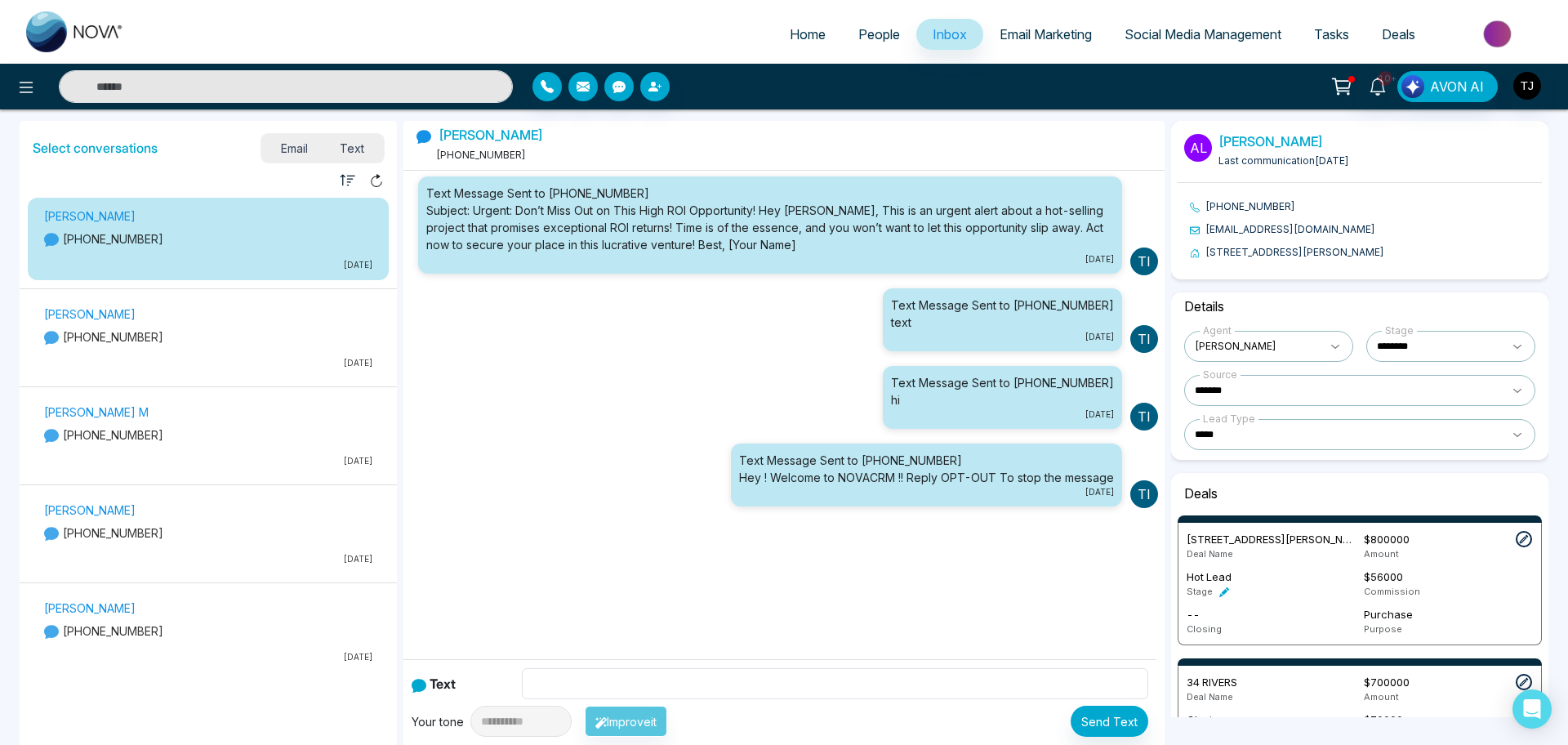
scroll to position [0, 0]
click at [933, 594] on div "**********" at bounding box center [783, 493] width 761 height 745
drag, startPoint x: 435, startPoint y: 132, endPoint x: 491, endPoint y: 136, distance: 55.7
click at [491, 136] on h5 "[PERSON_NAME]" at bounding box center [479, 135] width 127 height 16
copy h5 "[PERSON_NAME]"
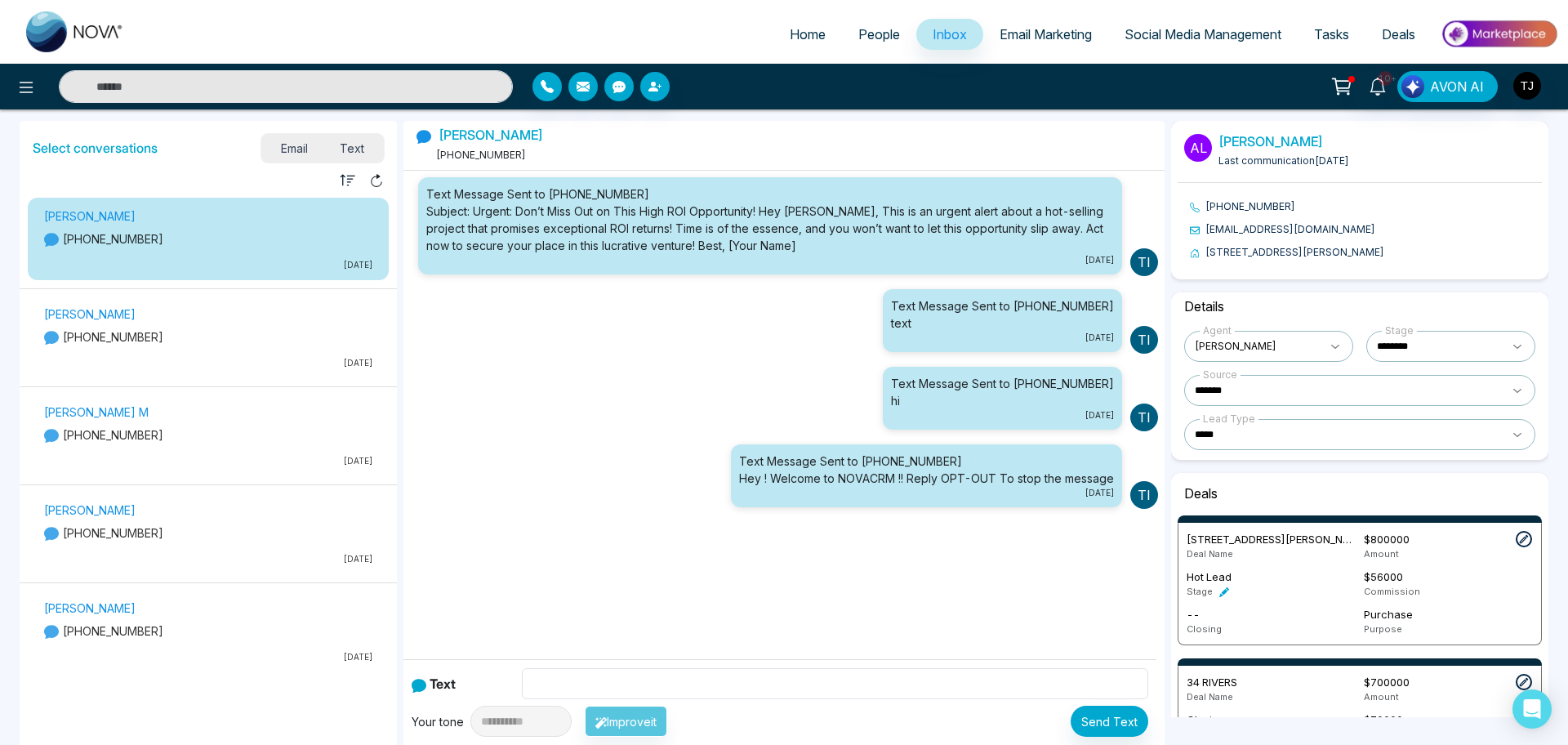
click at [563, 375] on div "Text Message Sent to [PHONE_NUMBER] hi [DATE] Ti" at bounding box center [784, 399] width 748 height 78
